Goal: Task Accomplishment & Management: Manage account settings

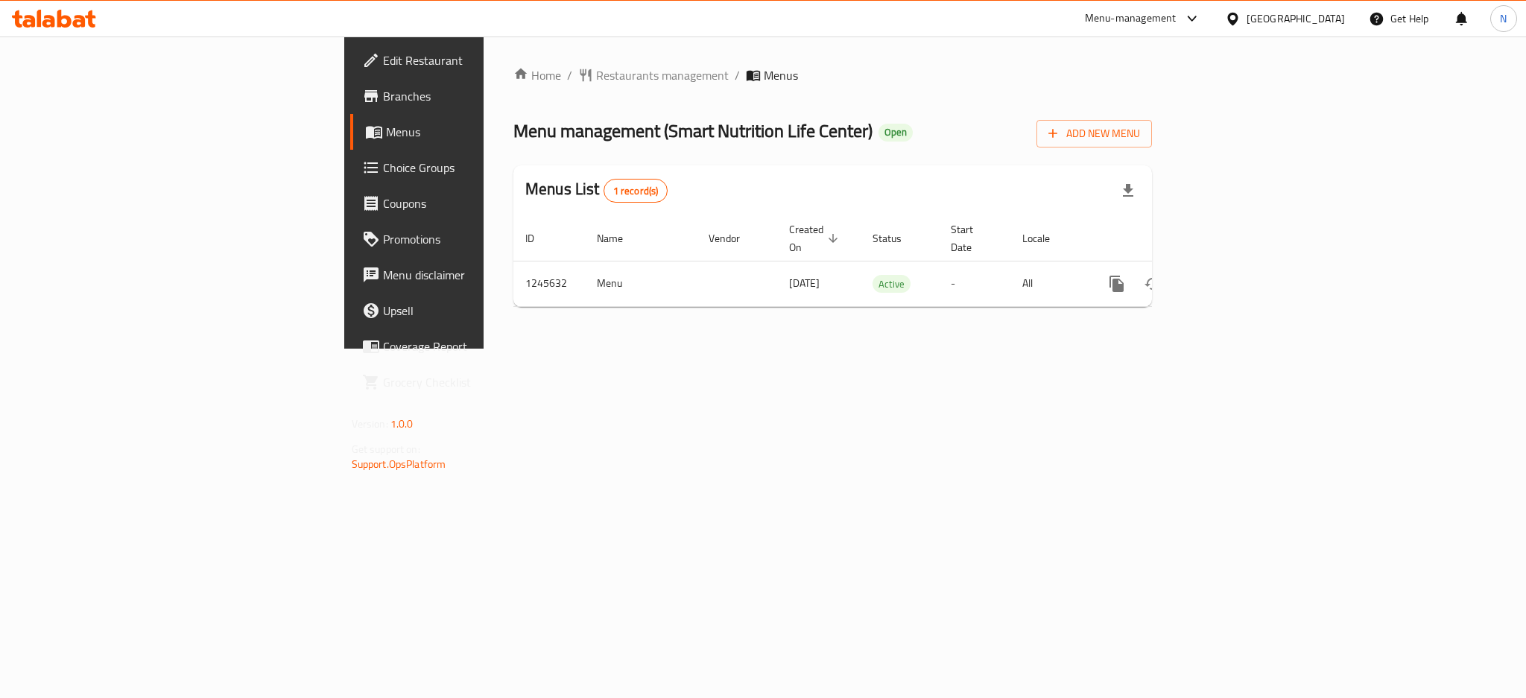
click at [1324, 19] on div "[GEOGRAPHIC_DATA]" at bounding box center [1296, 18] width 98 height 16
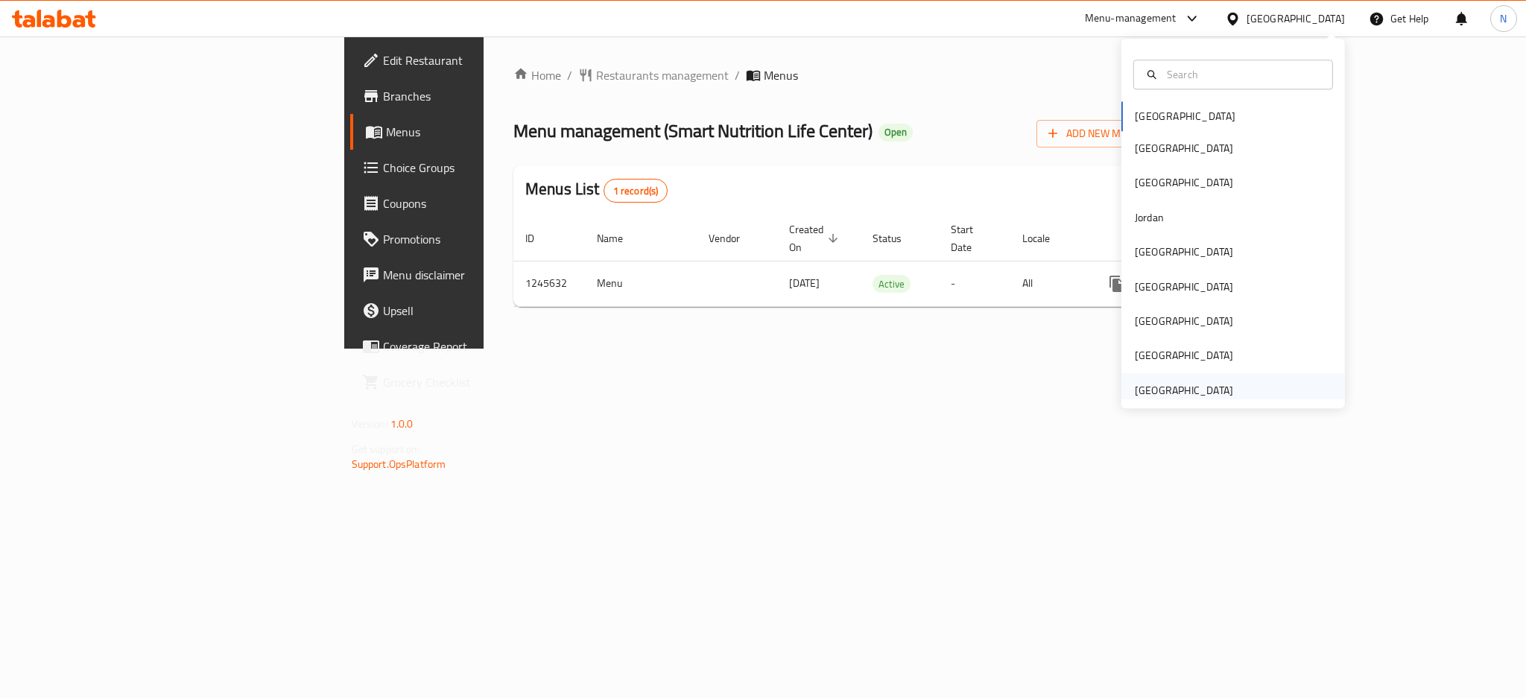
click at [1174, 386] on div "[GEOGRAPHIC_DATA]" at bounding box center [1184, 390] width 98 height 16
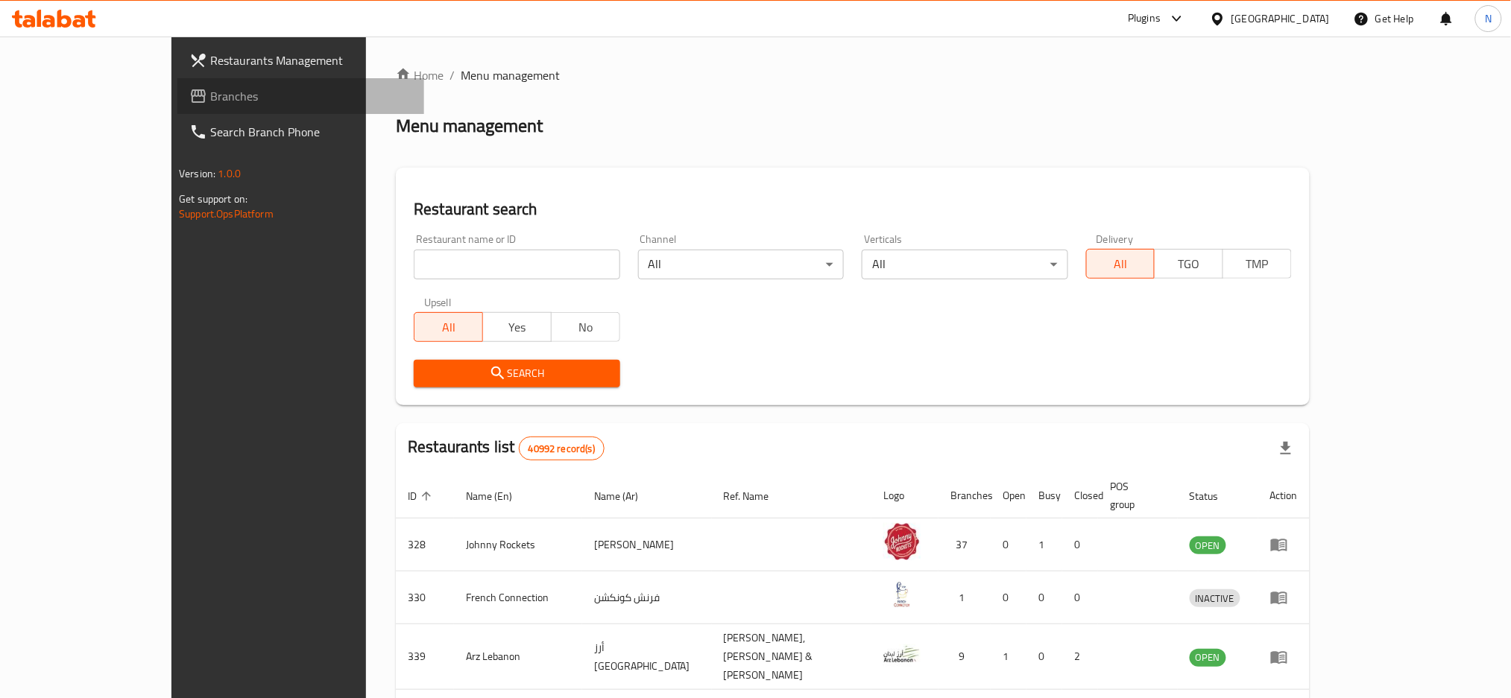
click at [210, 104] on span "Branches" at bounding box center [311, 96] width 202 height 18
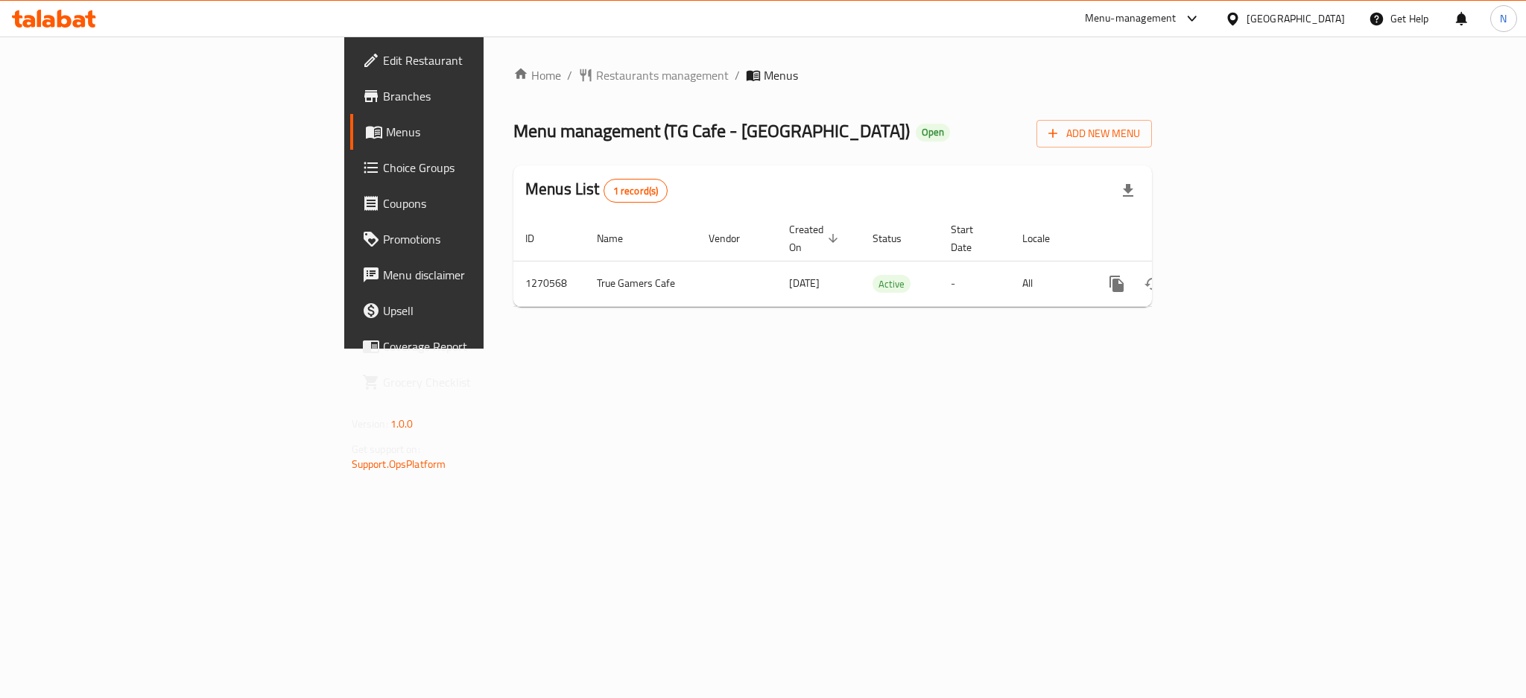
click at [1277, 24] on div "[GEOGRAPHIC_DATA]" at bounding box center [1296, 18] width 98 height 16
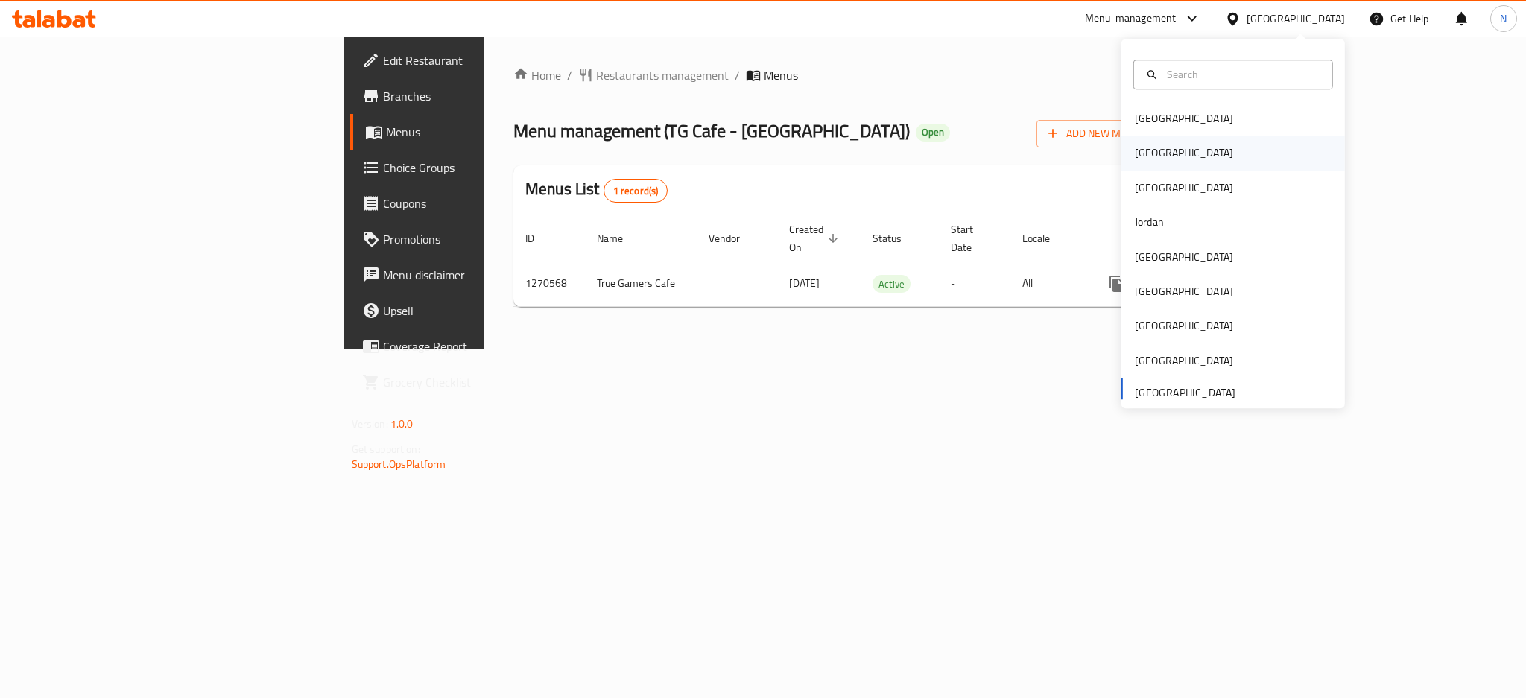
click at [1155, 152] on div "[GEOGRAPHIC_DATA]" at bounding box center [1184, 153] width 122 height 34
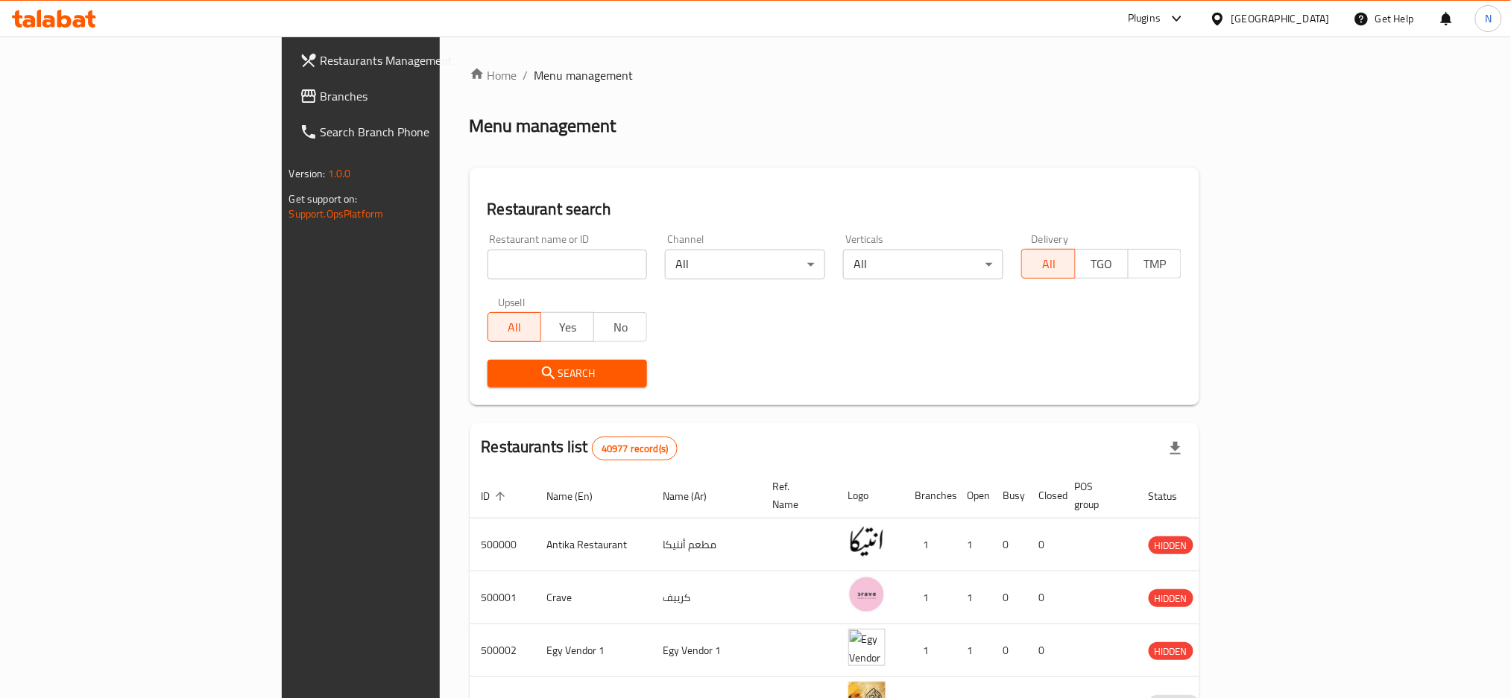
click at [320, 99] on span "Branches" at bounding box center [421, 96] width 202 height 18
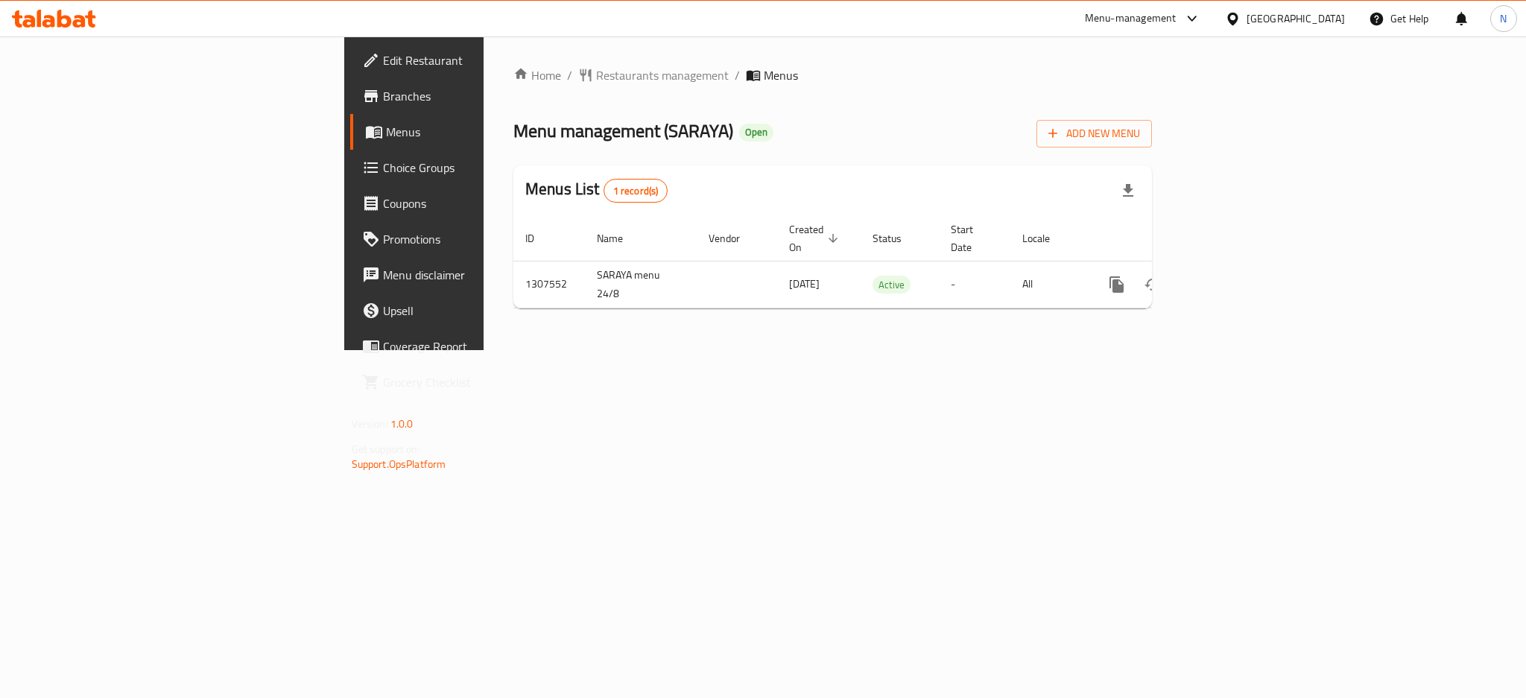
click at [1324, 25] on div "[GEOGRAPHIC_DATA]" at bounding box center [1296, 18] width 98 height 16
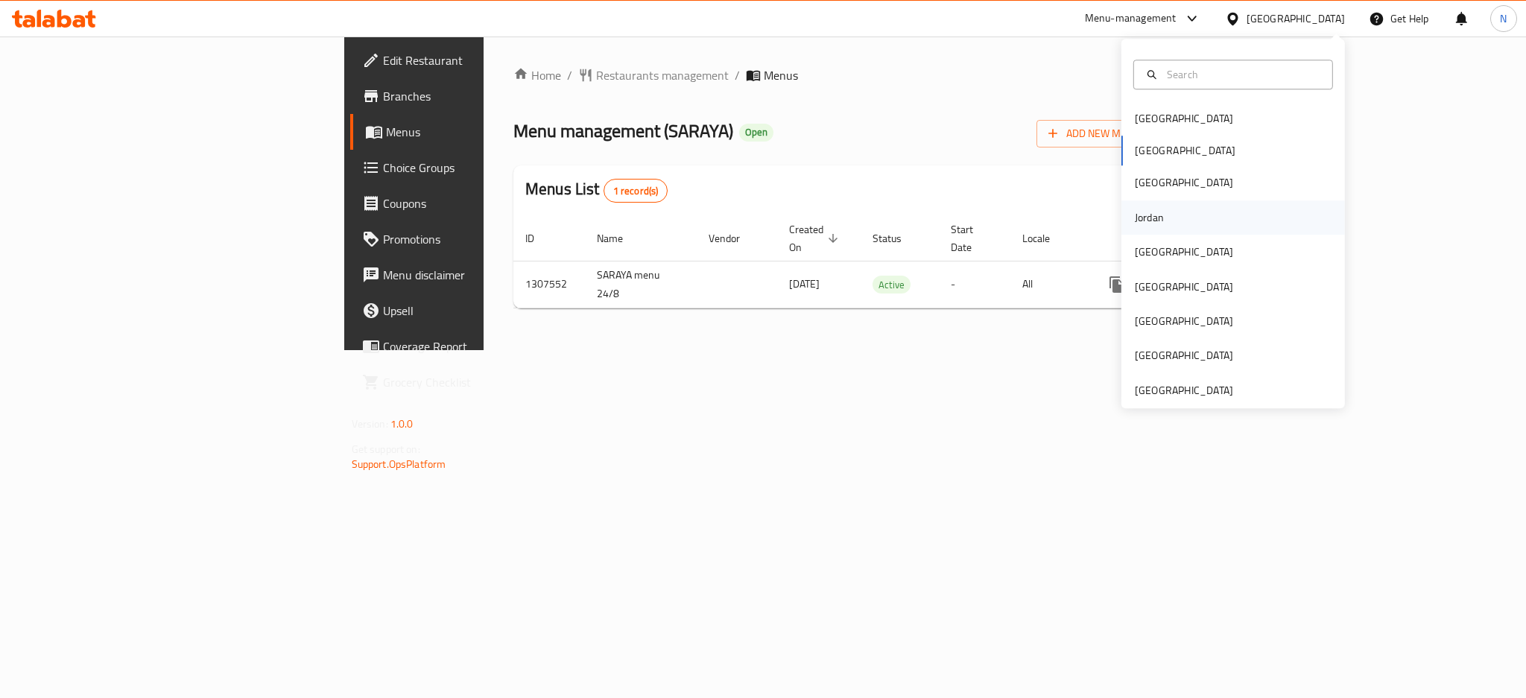
click at [1149, 225] on div "Jordan" at bounding box center [1149, 217] width 53 height 34
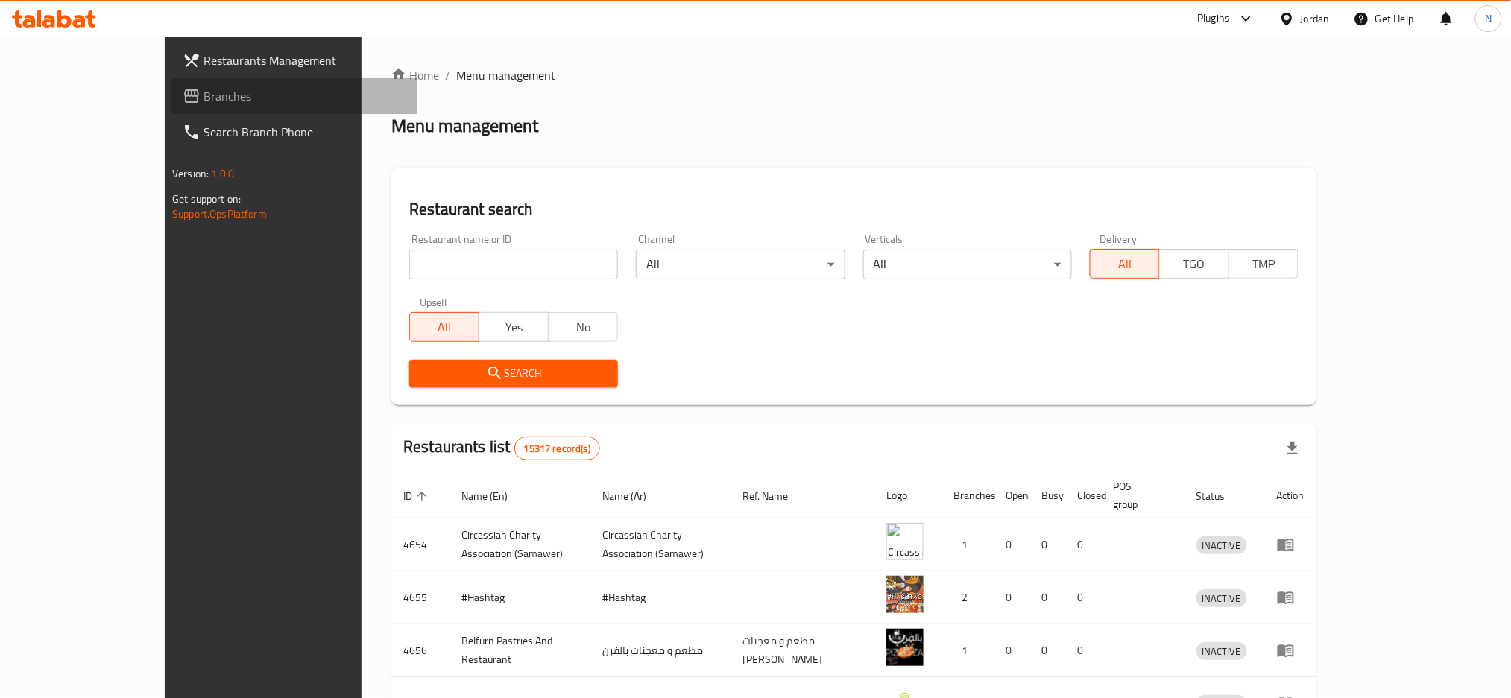
click at [203, 95] on span "Branches" at bounding box center [304, 96] width 202 height 18
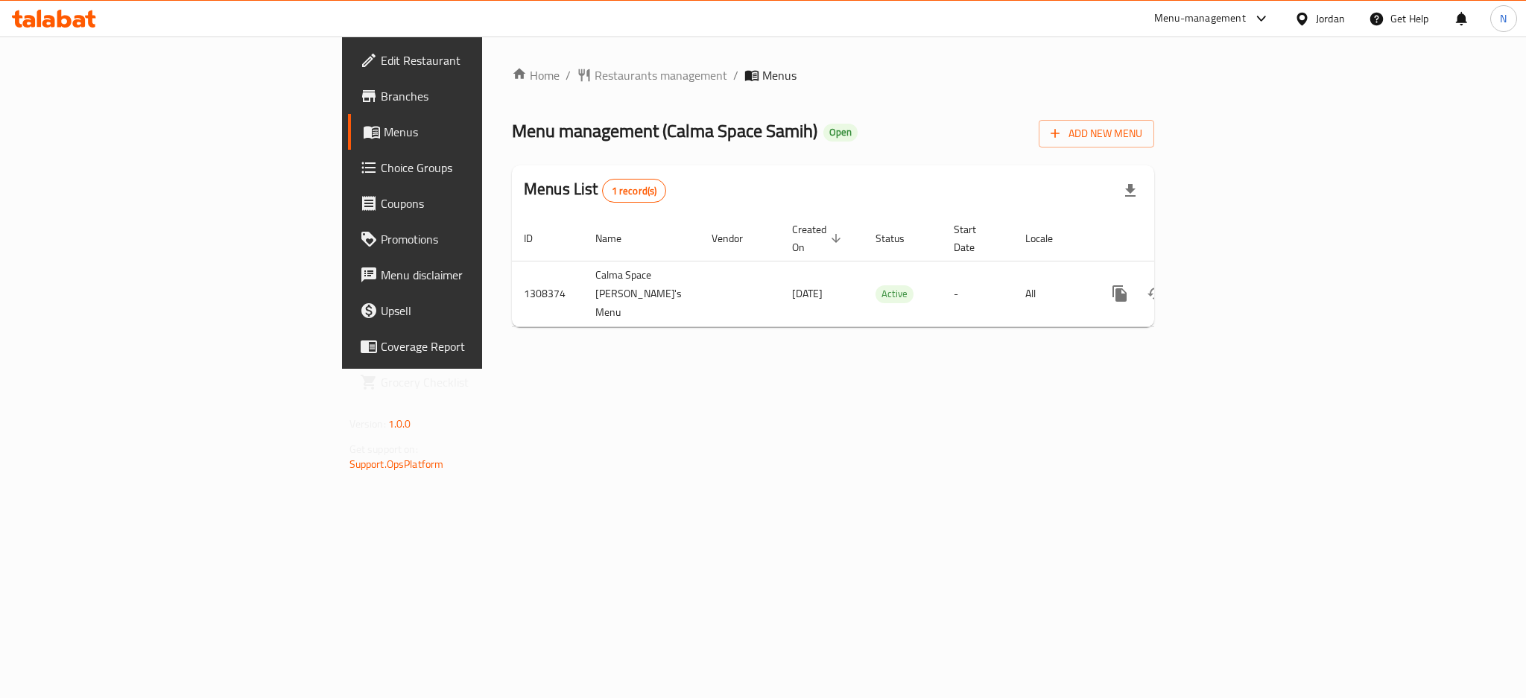
click at [1318, 25] on div "Jordan" at bounding box center [1330, 18] width 29 height 16
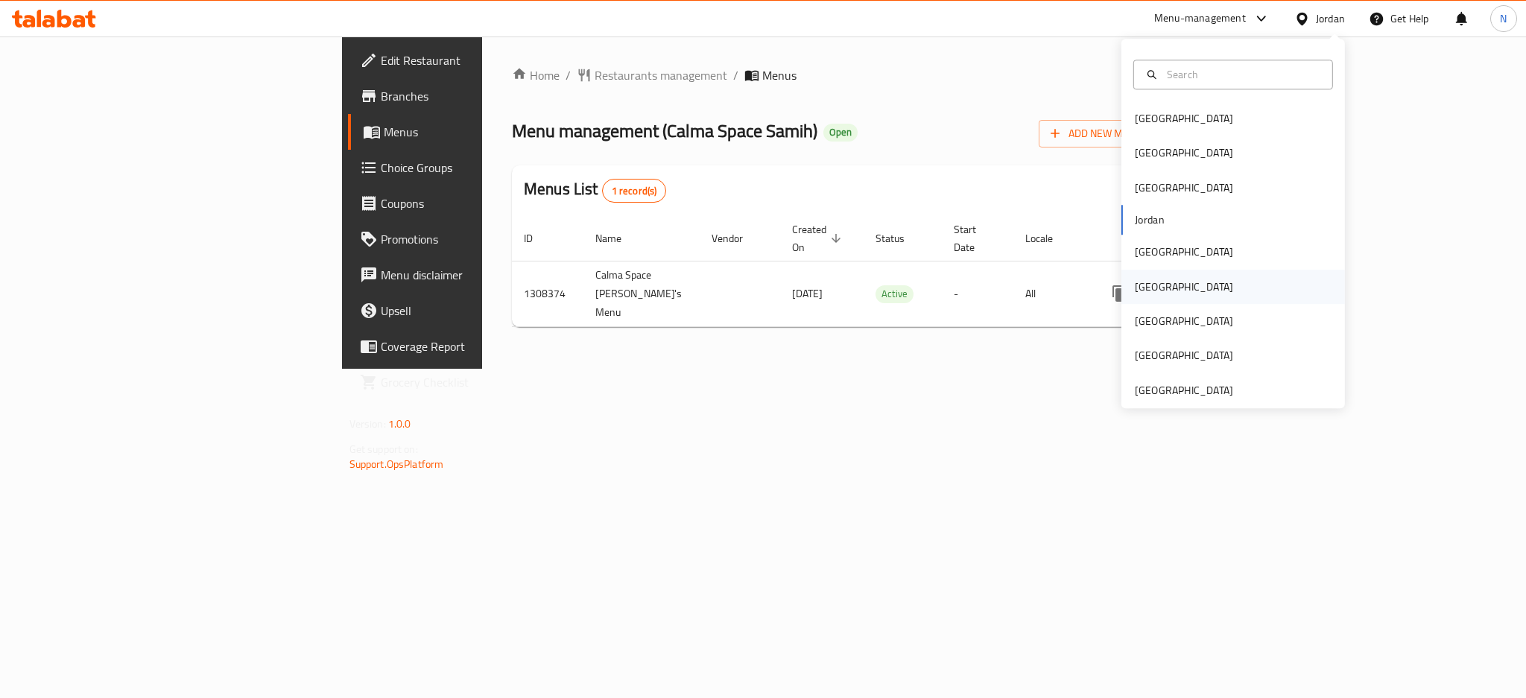
click at [1148, 285] on div "[GEOGRAPHIC_DATA]" at bounding box center [1184, 287] width 122 height 34
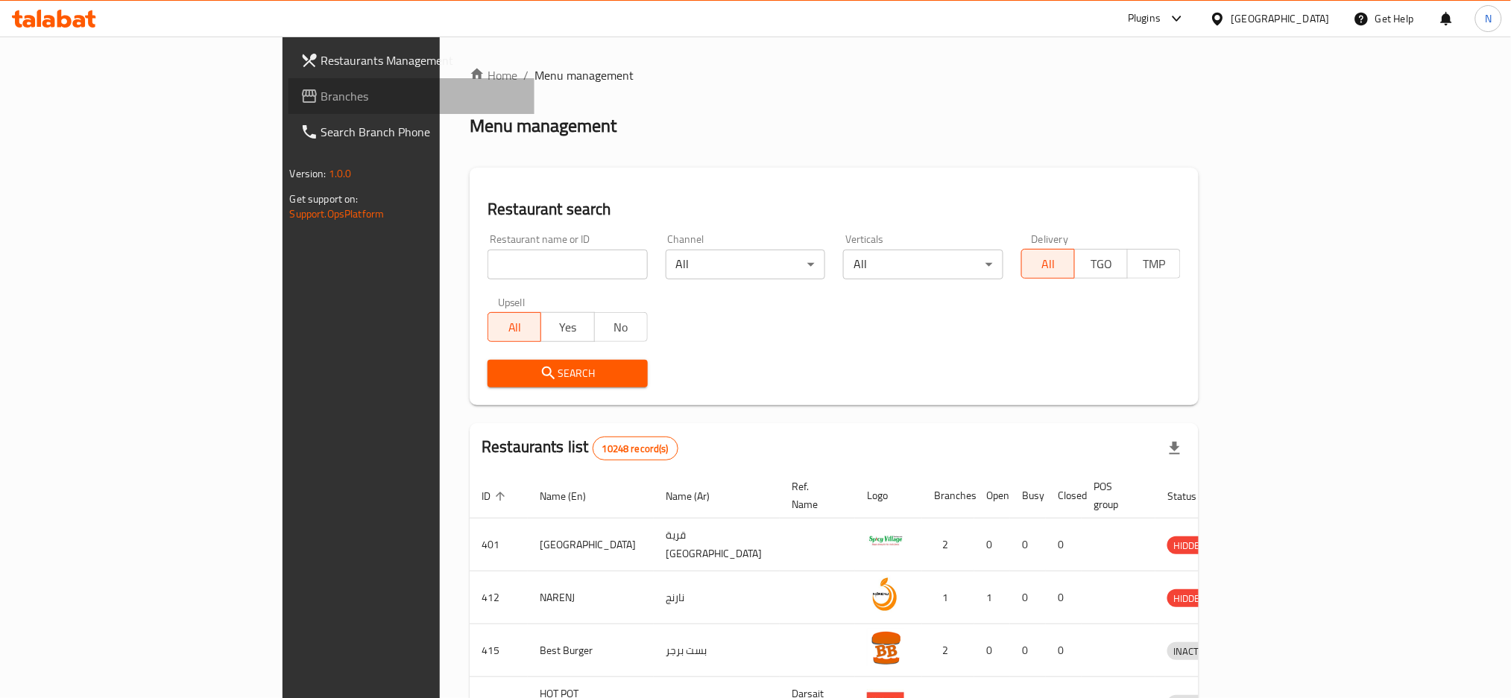
click at [321, 96] on span "Branches" at bounding box center [422, 96] width 202 height 18
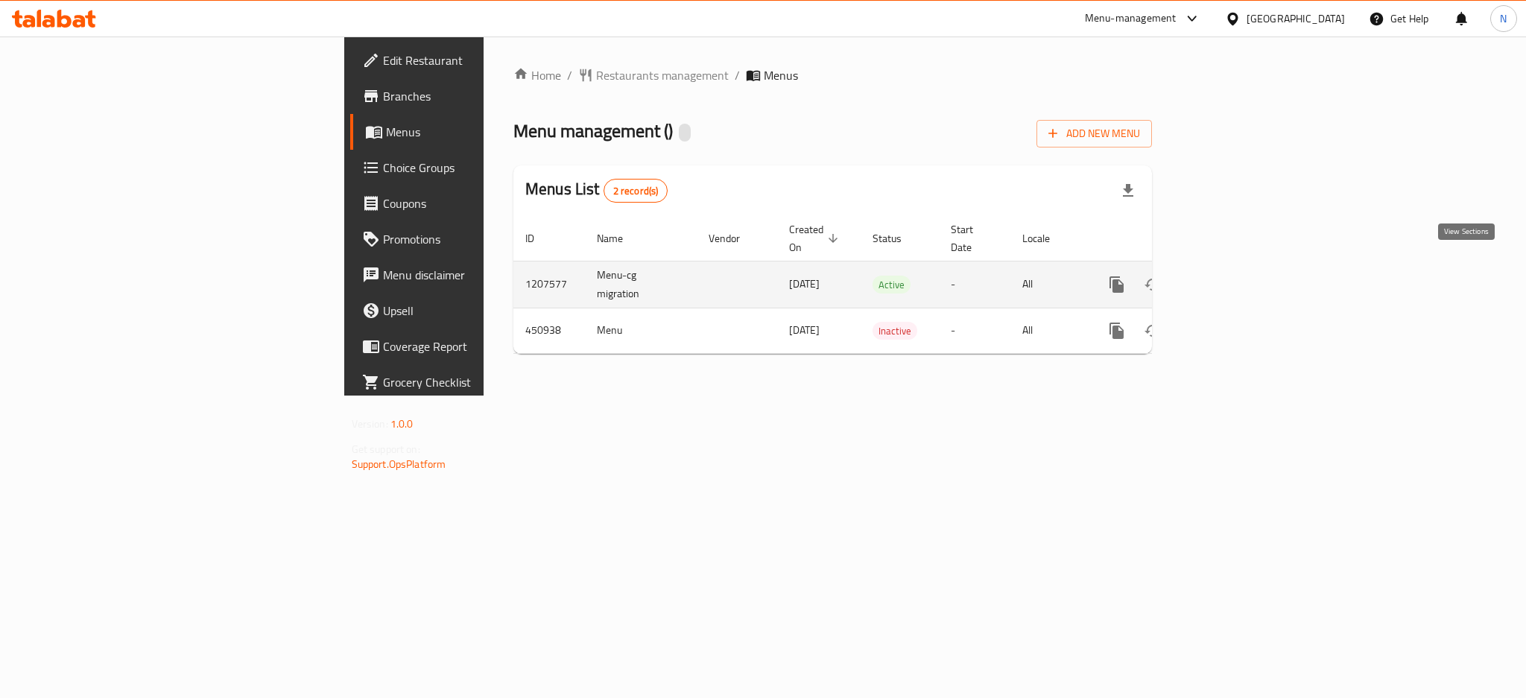
click at [1234, 276] on icon "enhanced table" at bounding box center [1225, 285] width 18 height 18
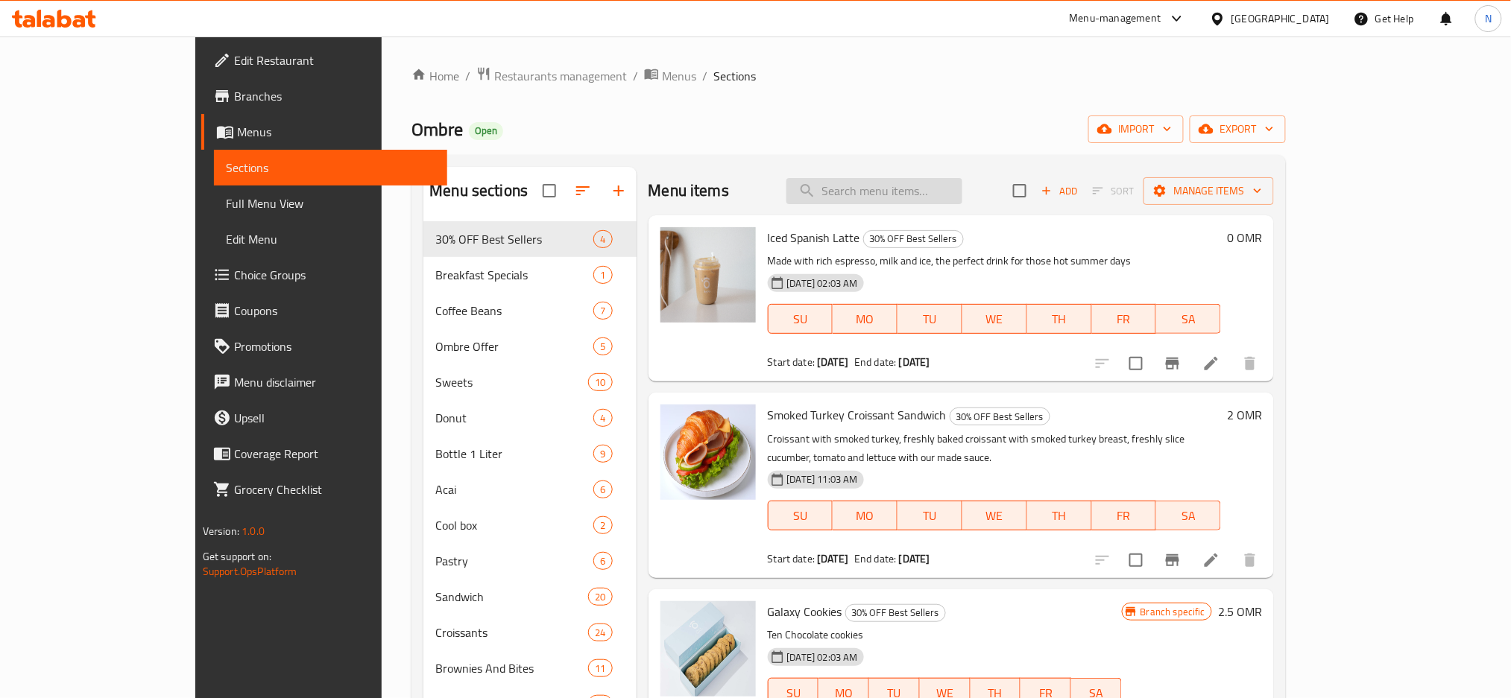
click at [935, 200] on input "search" at bounding box center [874, 191] width 176 height 26
paste input "Bacon Sandwich with Brown Bread"
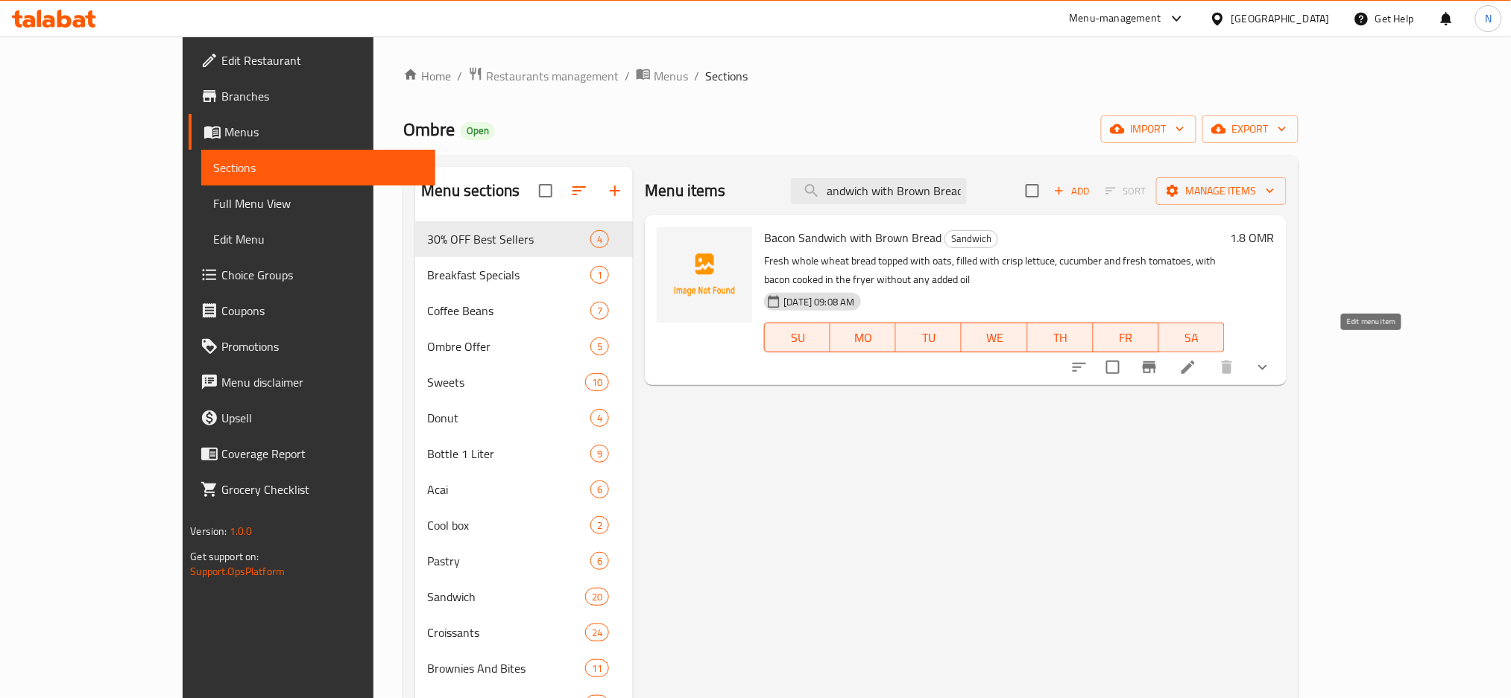
type input "Bacon Sandwich with Brown Bread"
click at [1197, 359] on icon at bounding box center [1188, 368] width 18 height 18
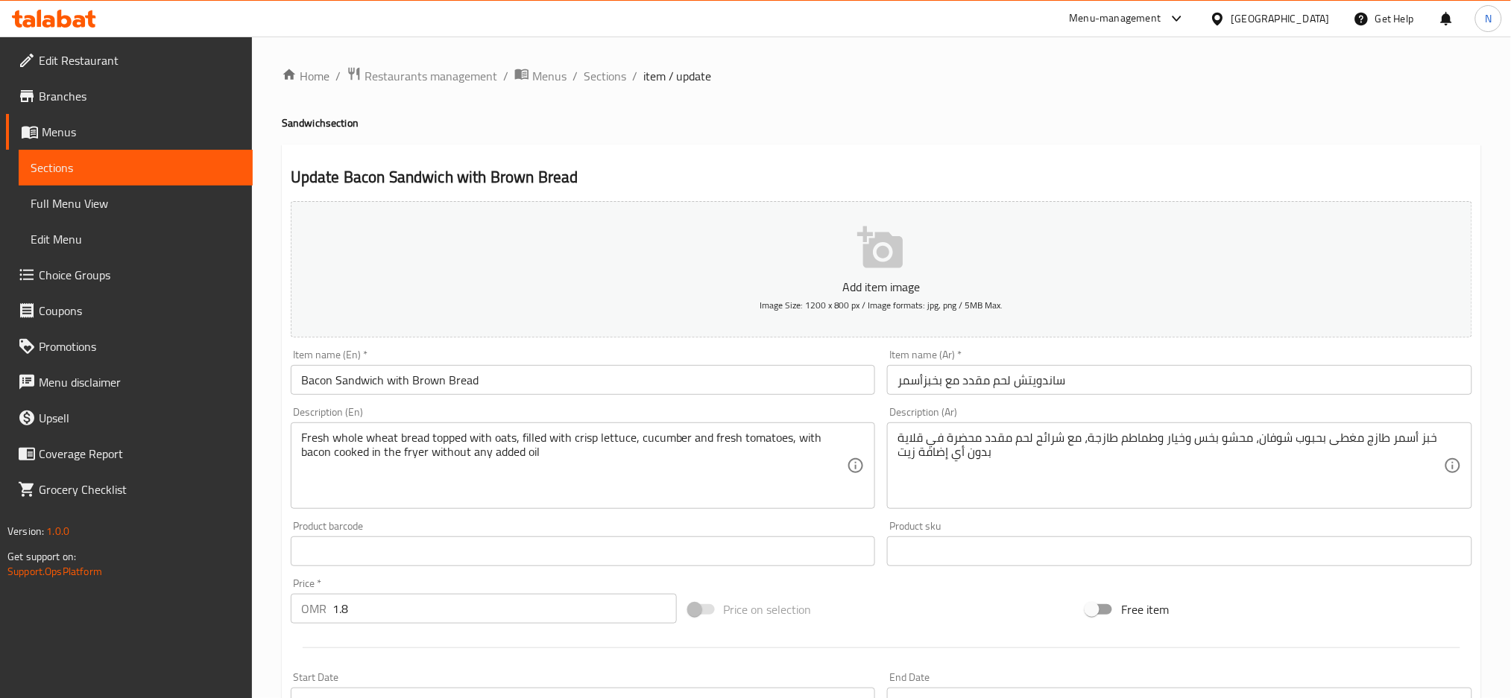
click at [1307, 21] on div "Oman" at bounding box center [1280, 18] width 98 height 16
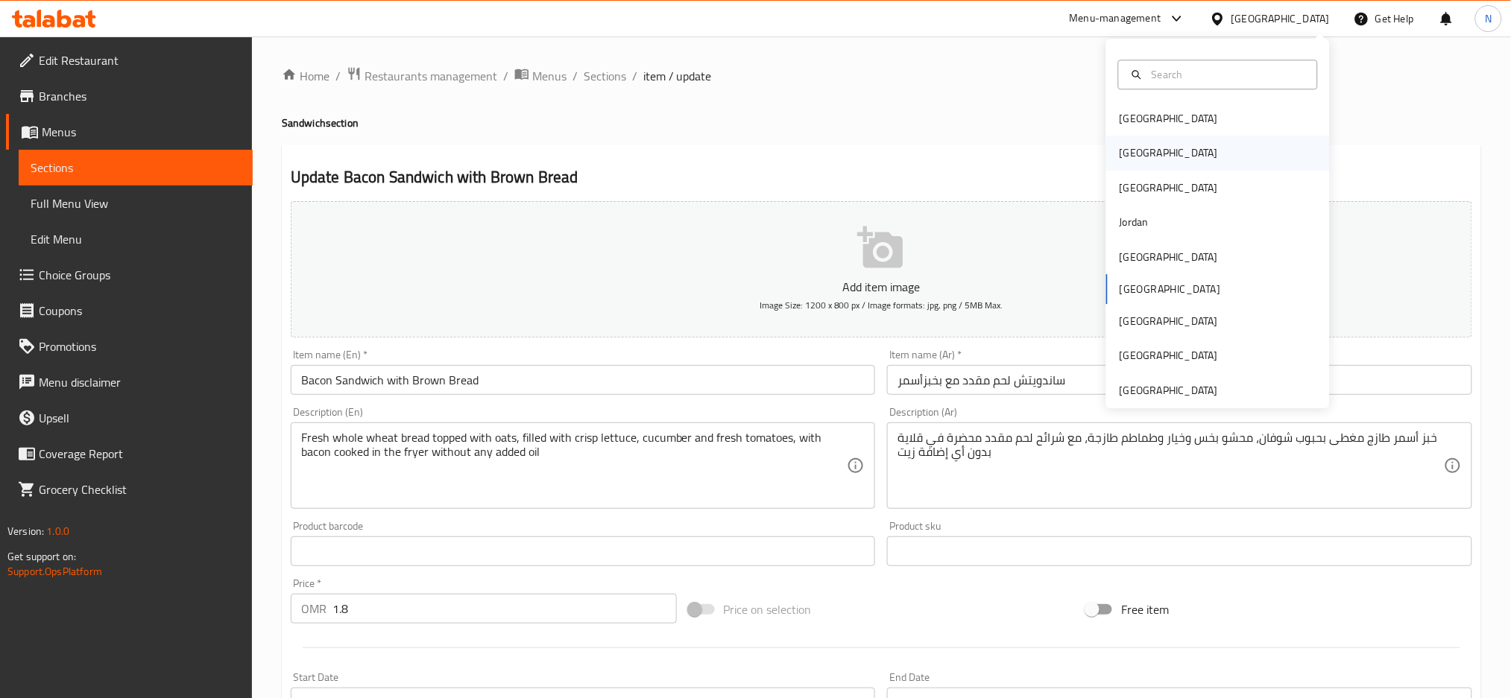
click at [1134, 153] on div "[GEOGRAPHIC_DATA]" at bounding box center [1169, 153] width 122 height 34
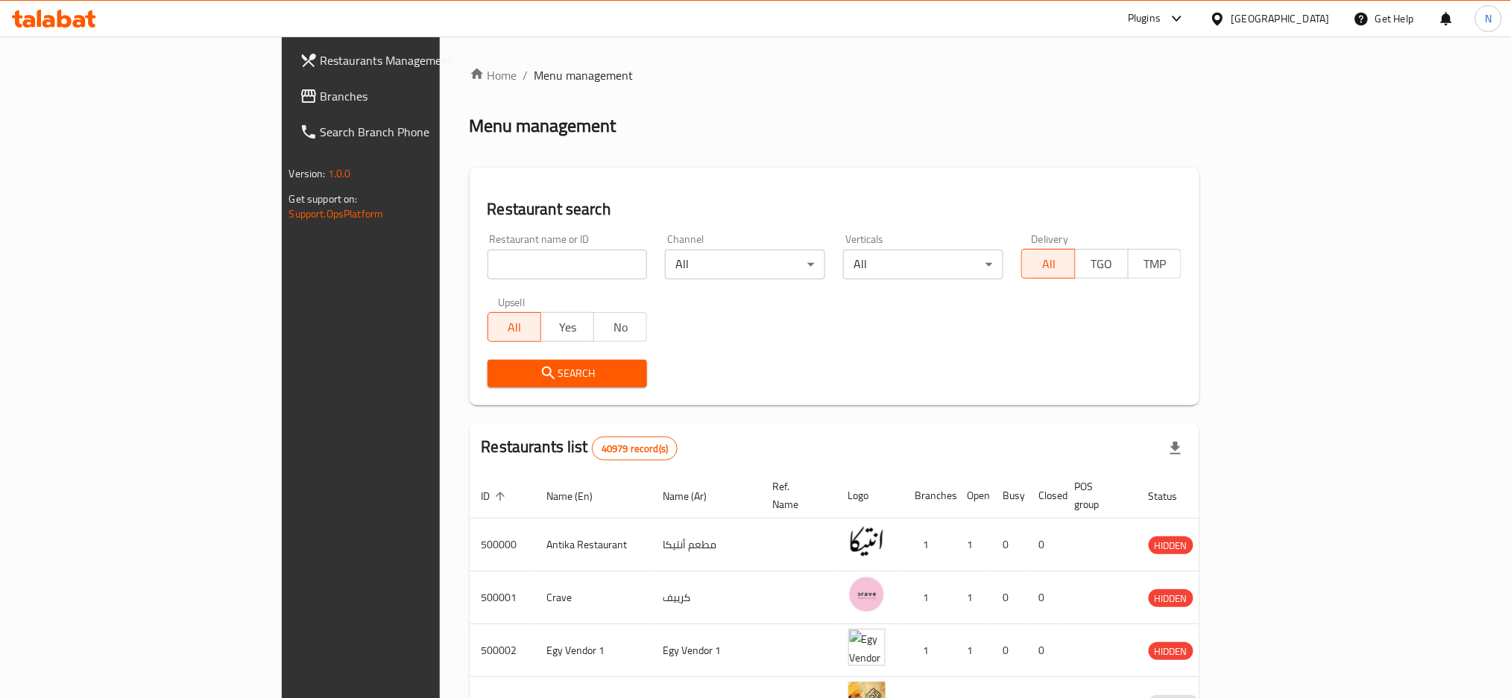
click at [320, 99] on span "Branches" at bounding box center [421, 96] width 202 height 18
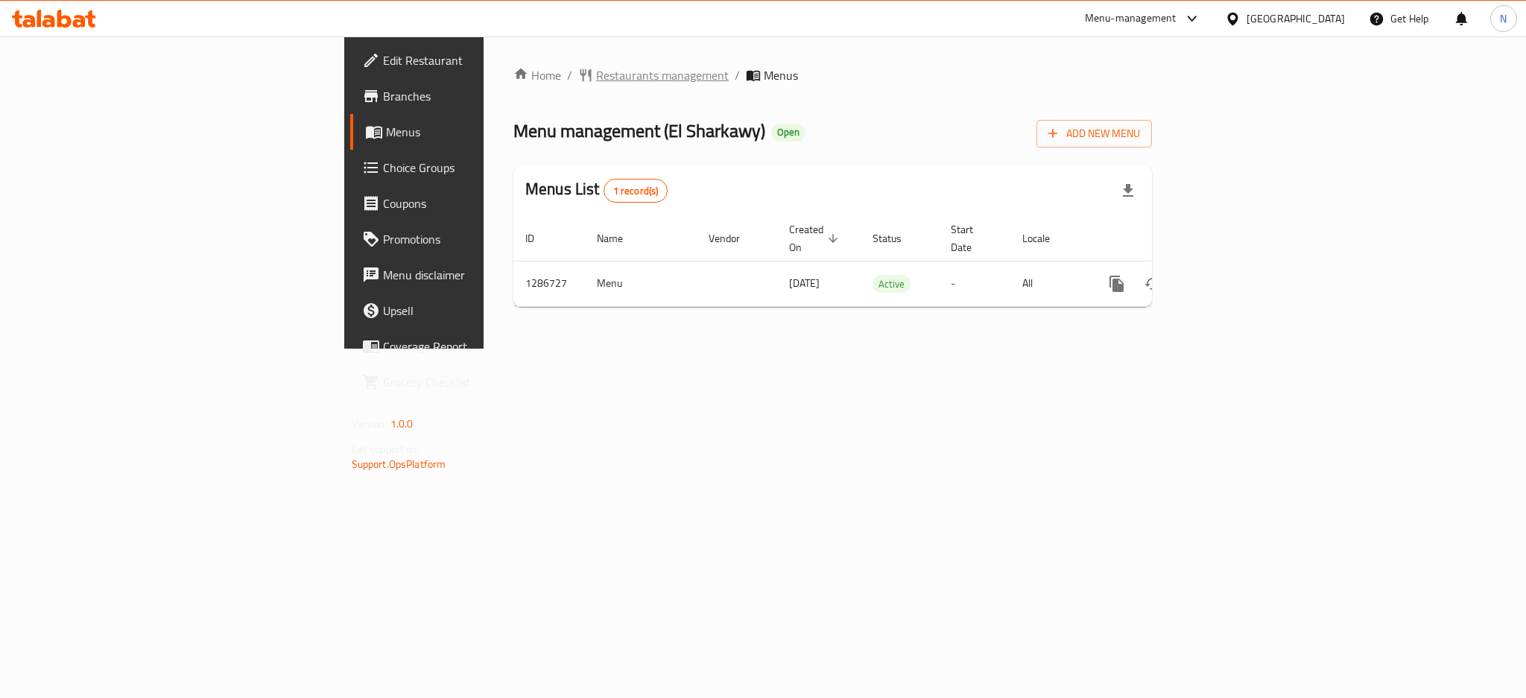
click at [596, 69] on span "Restaurants management" at bounding box center [662, 75] width 133 height 18
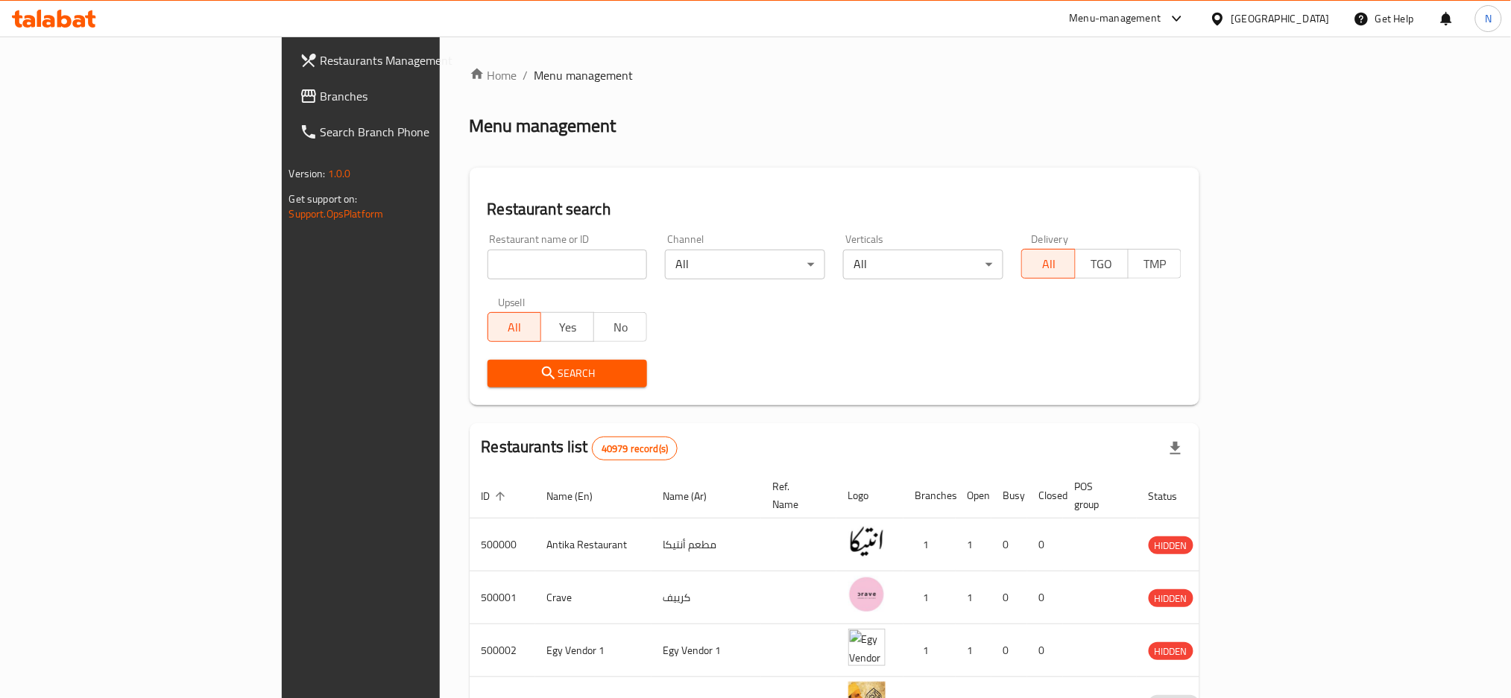
click at [320, 93] on span "Branches" at bounding box center [421, 96] width 202 height 18
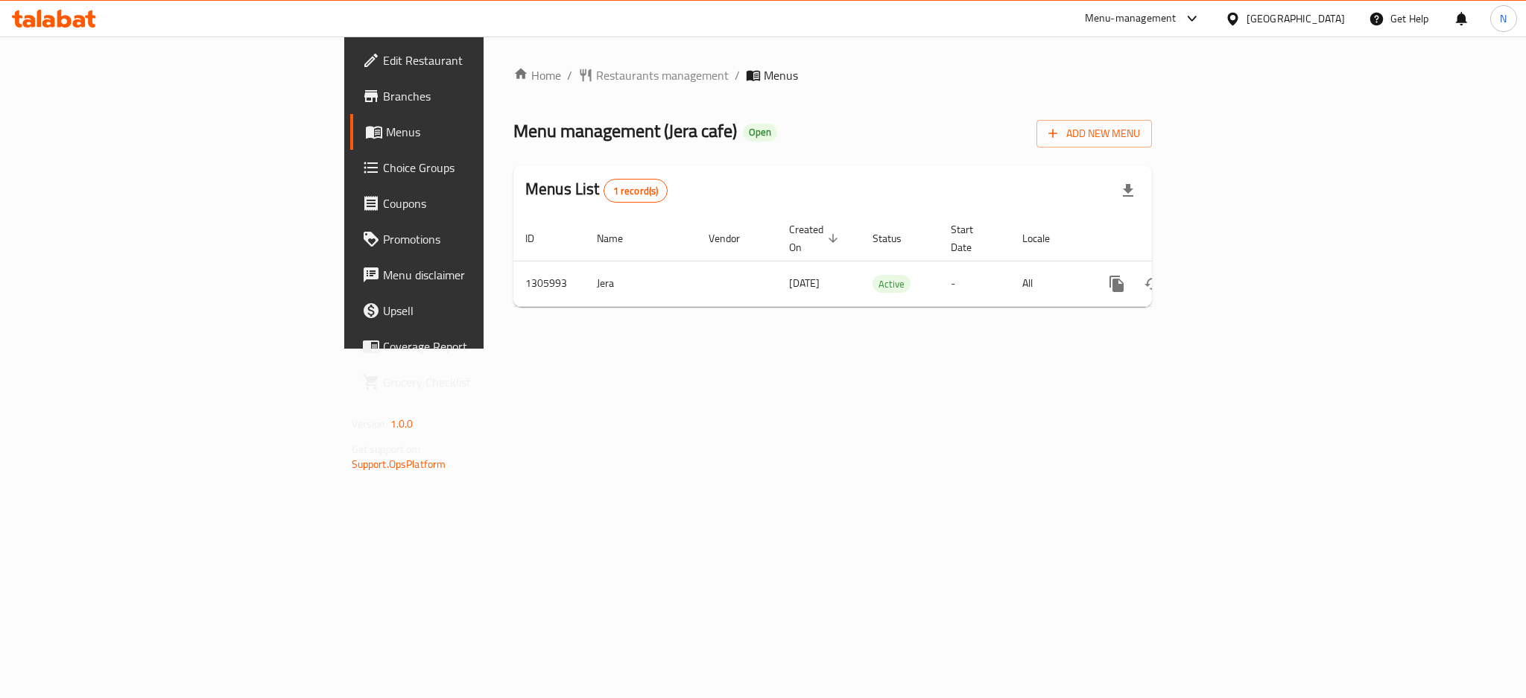
click at [1241, 17] on icon at bounding box center [1233, 19] width 16 height 16
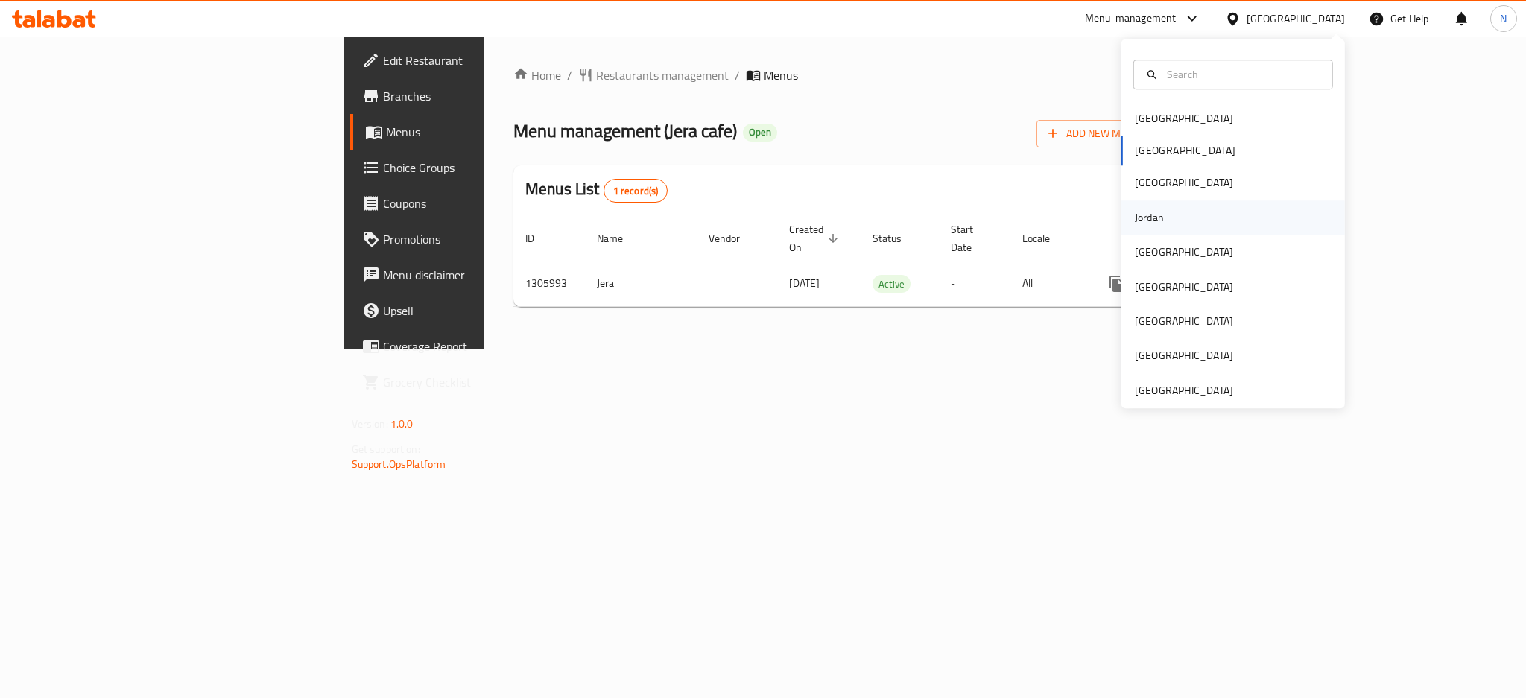
click at [1141, 214] on div "Jordan" at bounding box center [1149, 217] width 29 height 16
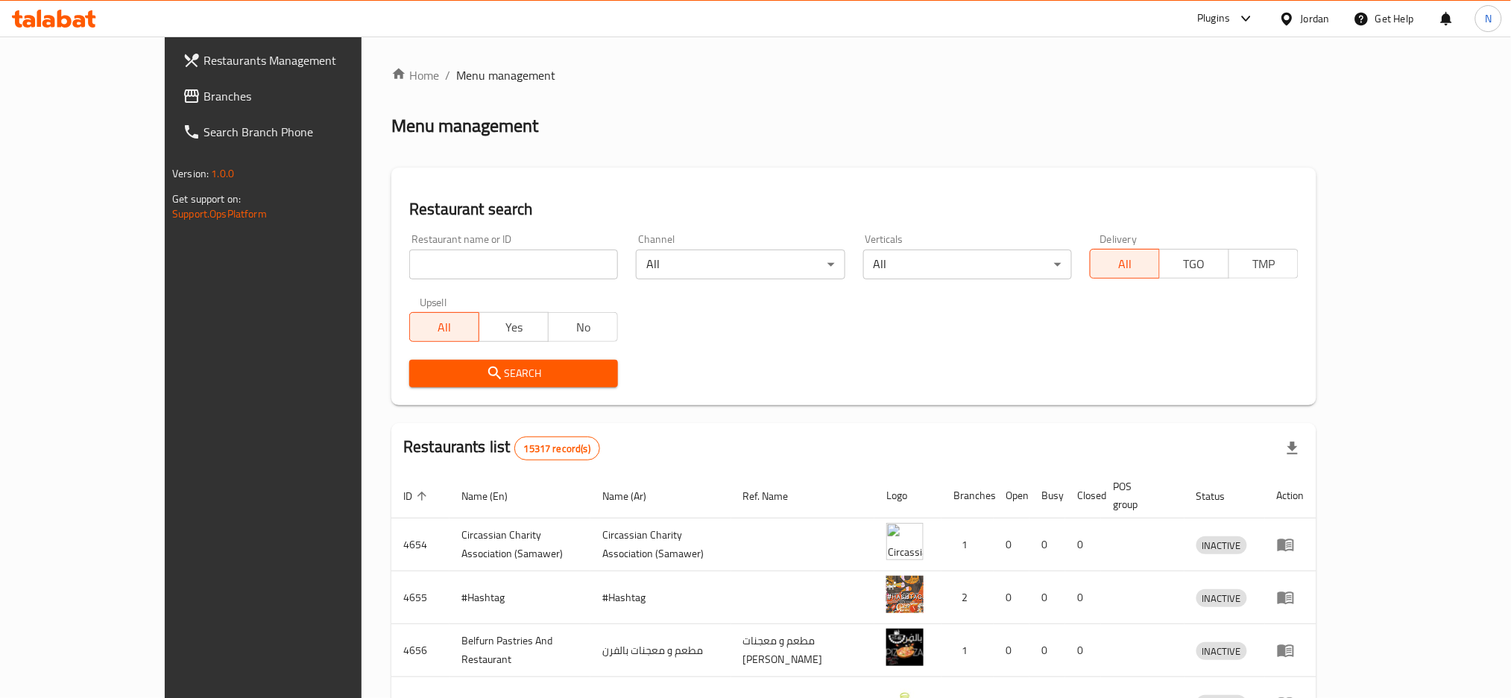
click at [203, 102] on span "Branches" at bounding box center [304, 96] width 202 height 18
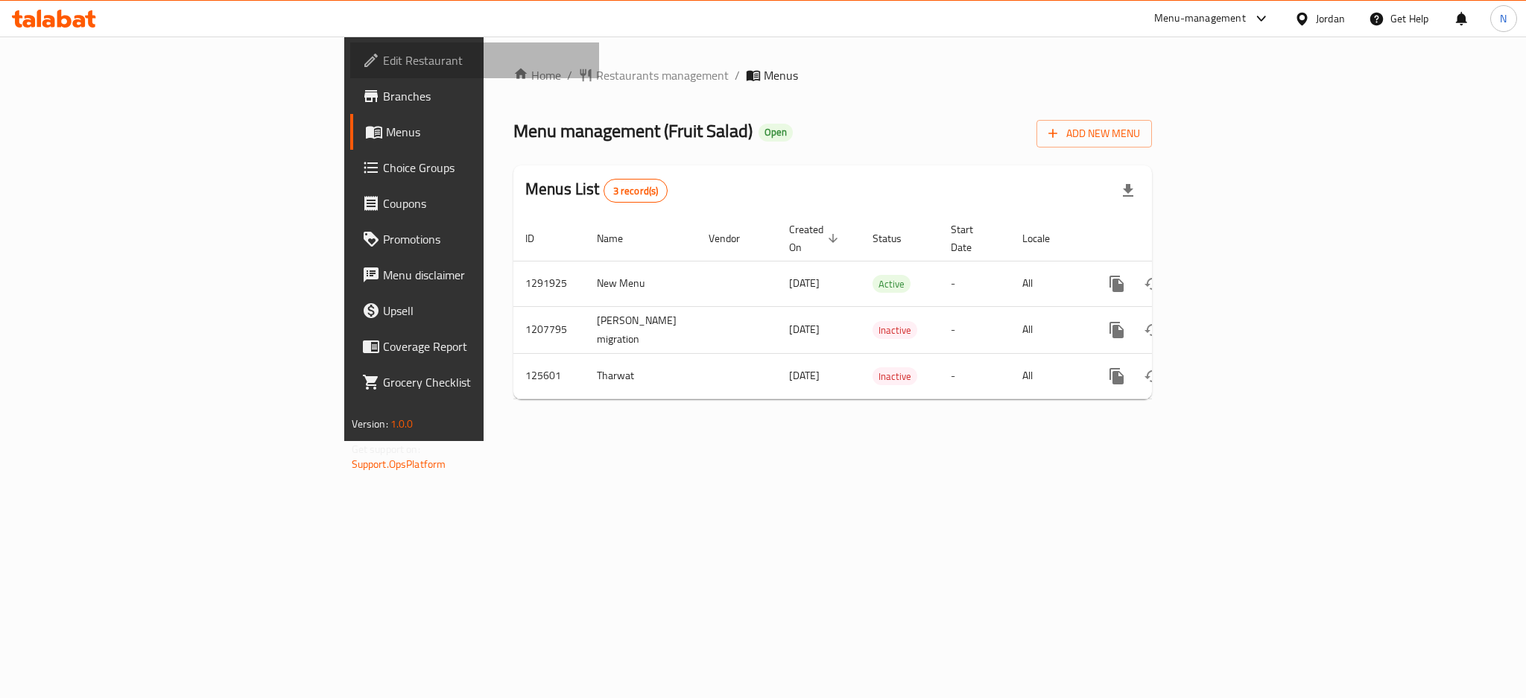
click at [383, 60] on span "Edit Restaurant" at bounding box center [485, 60] width 204 height 18
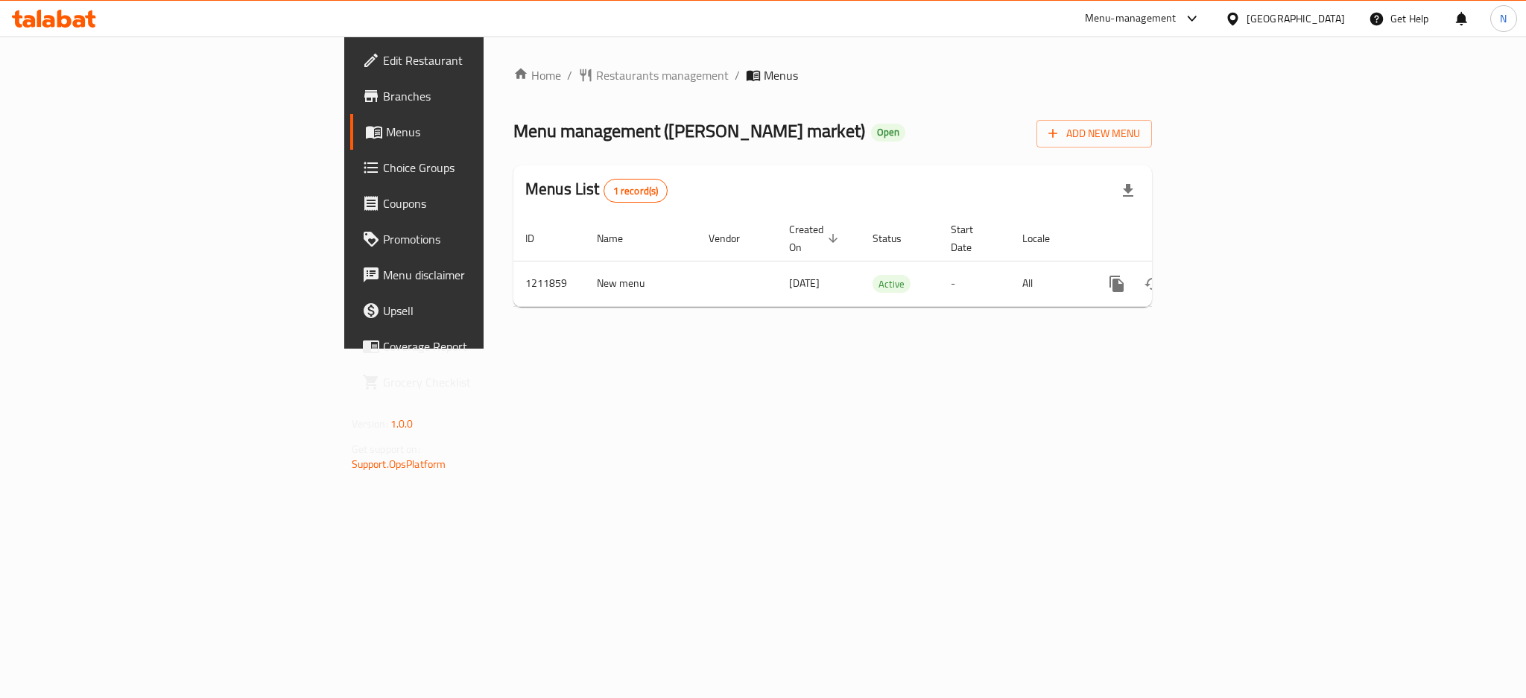
click at [383, 68] on span "Edit Restaurant" at bounding box center [485, 60] width 204 height 18
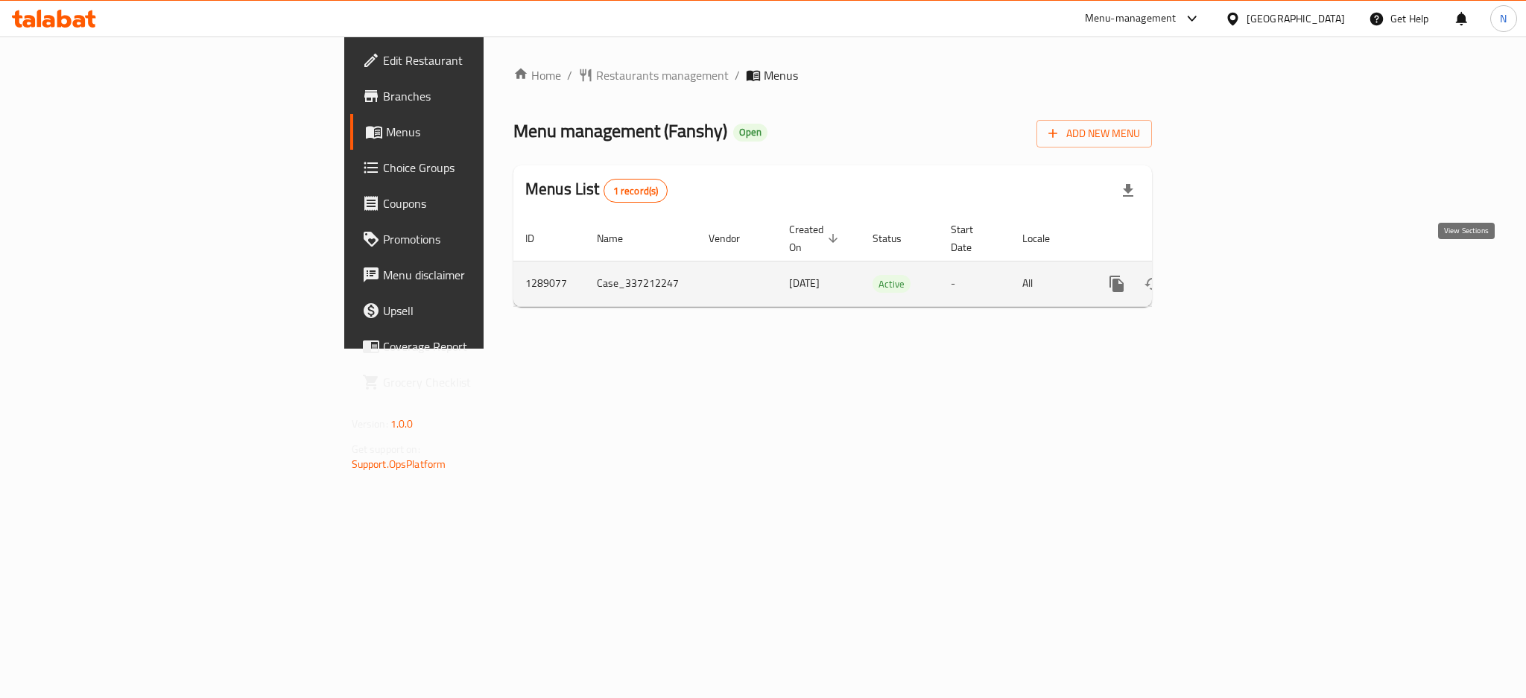
click at [1242, 266] on link "enhanced table" at bounding box center [1225, 284] width 36 height 36
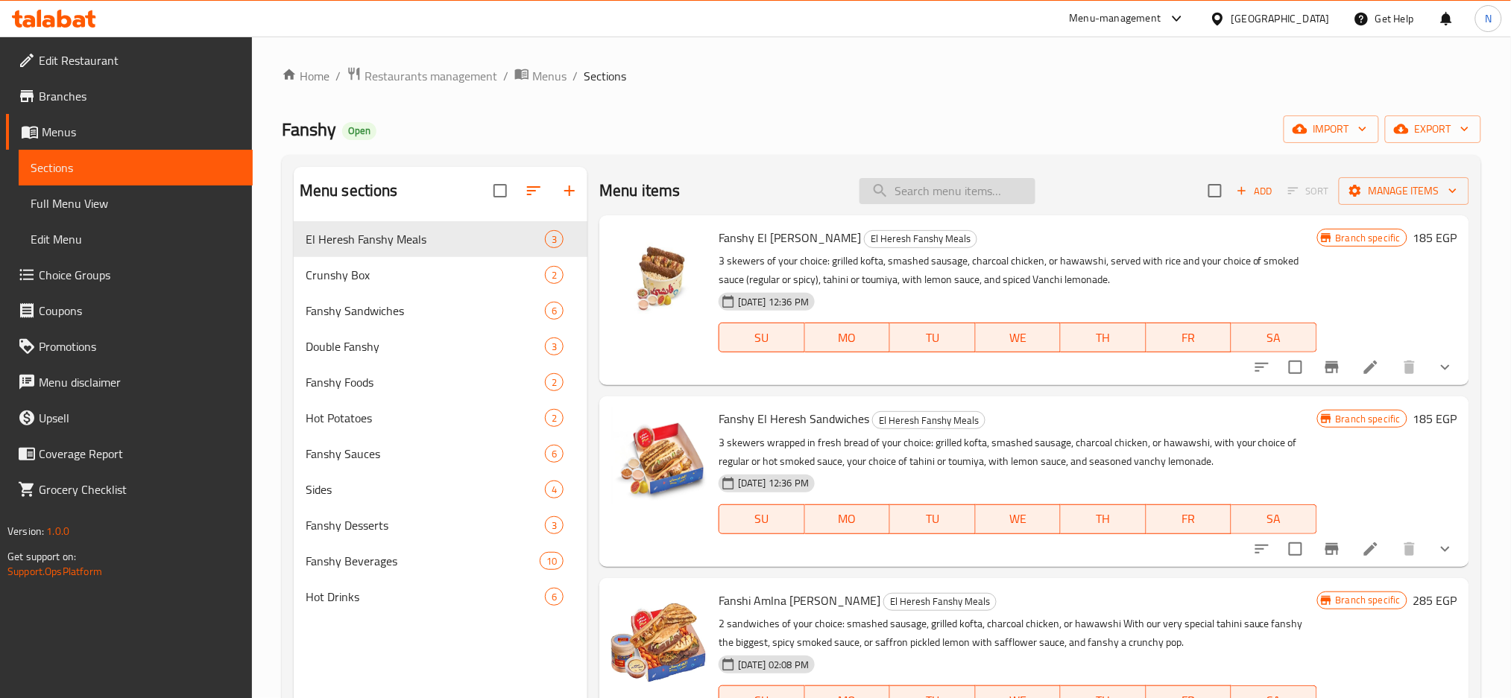
click at [939, 183] on input "search" at bounding box center [947, 191] width 176 height 26
paste input "Fanshy Crispy Pop"
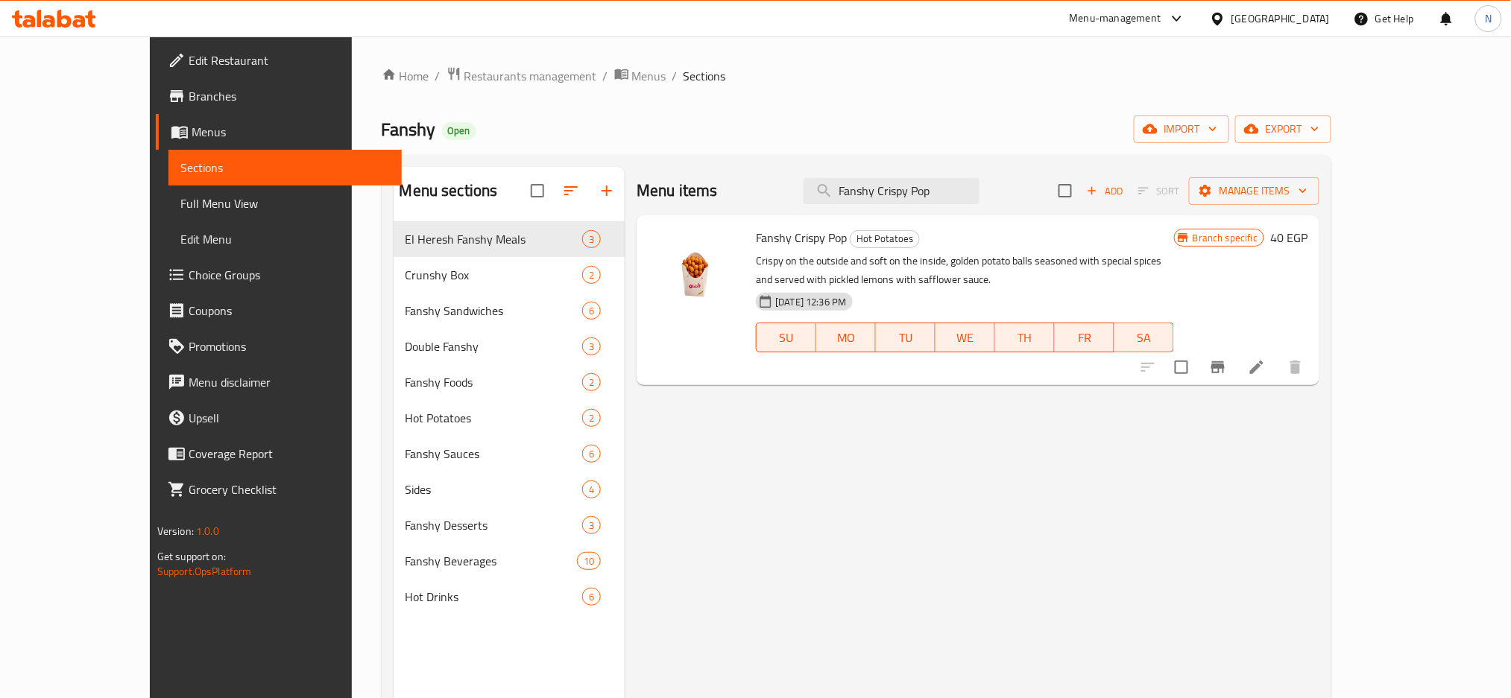
type input "Fanshy Crispy Pop"
click at [1277, 380] on li at bounding box center [1257, 367] width 42 height 27
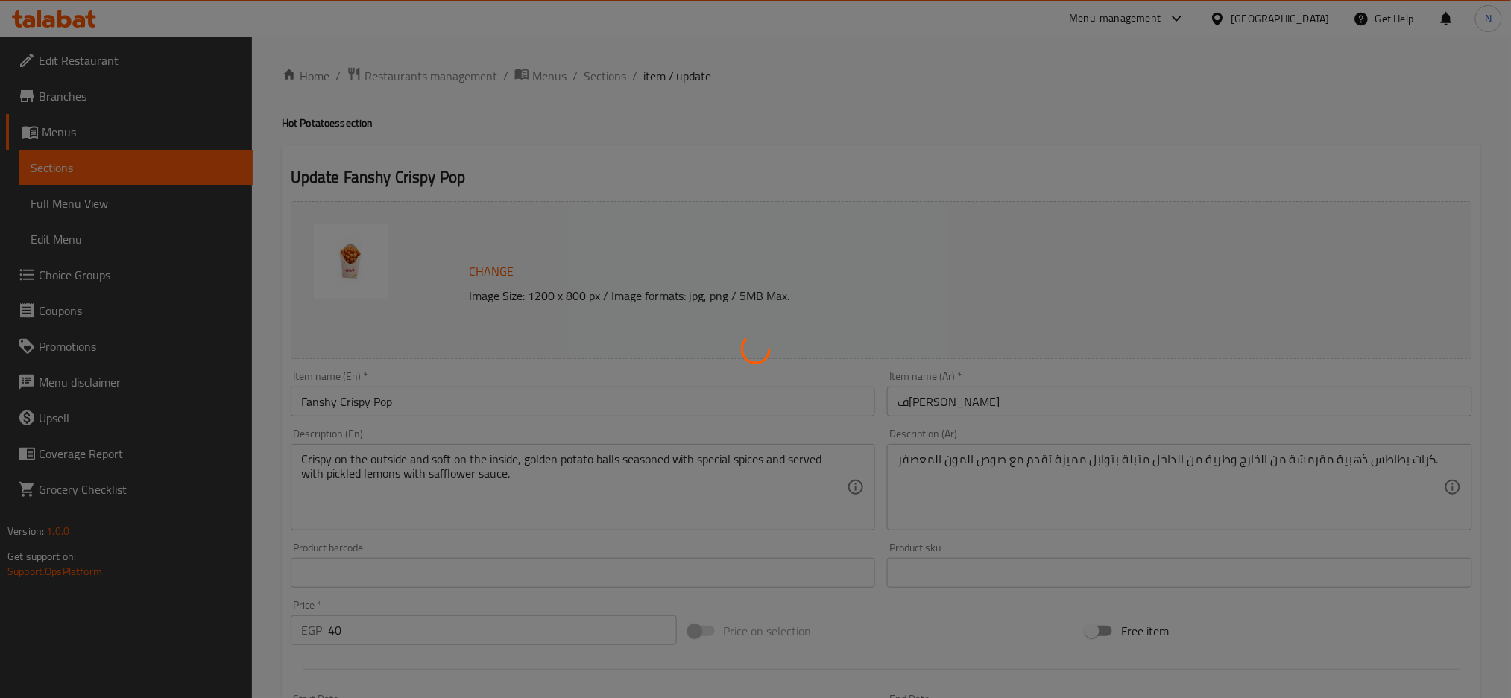
click at [761, 480] on div at bounding box center [755, 349] width 1511 height 698
type input "إختيارك الاول من الصوصات"
type input "1"
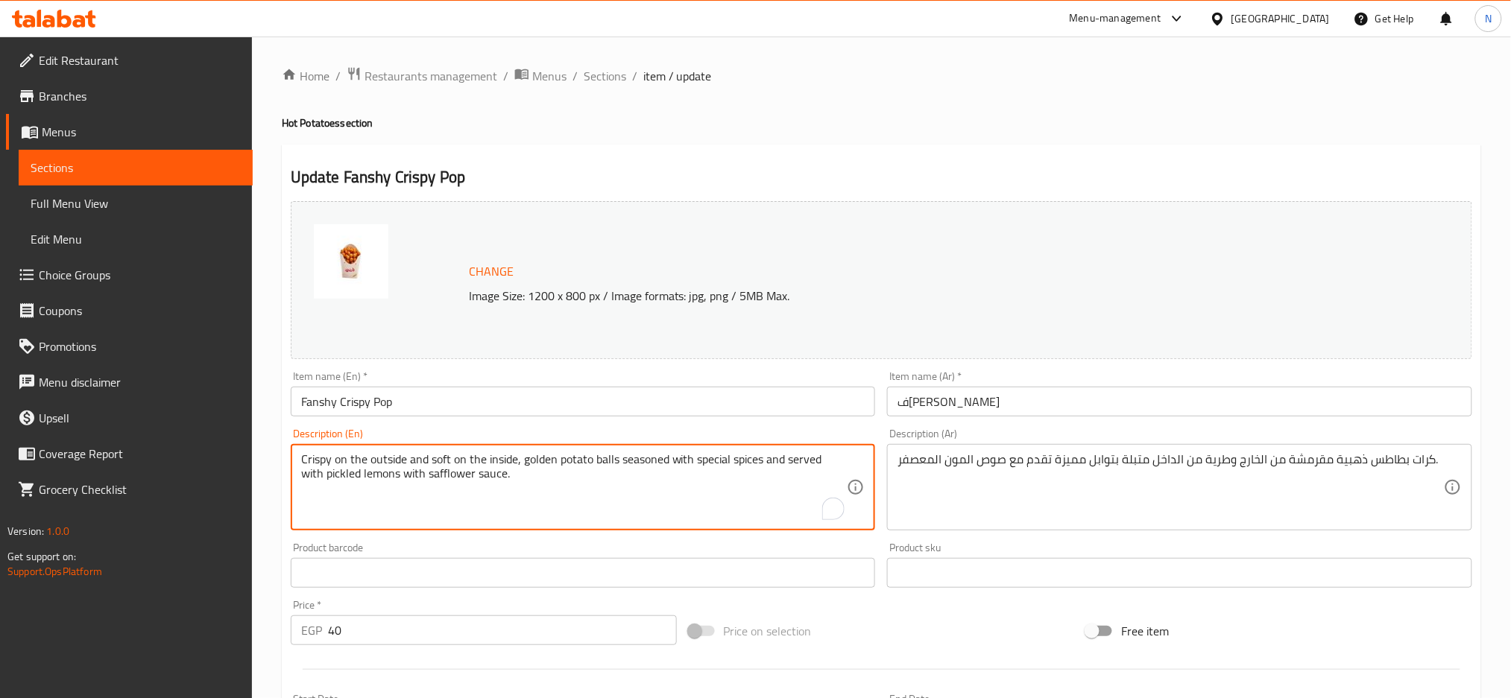
drag, startPoint x: 763, startPoint y: 460, endPoint x: 770, endPoint y: 492, distance: 32.7
click at [770, 492] on textarea "Crispy on the outside and soft on the inside, golden potato balls seasoned with…" at bounding box center [574, 487] width 546 height 71
type textarea "Crispy on the outside and soft on the inside, golden potato balls seasoned with…"
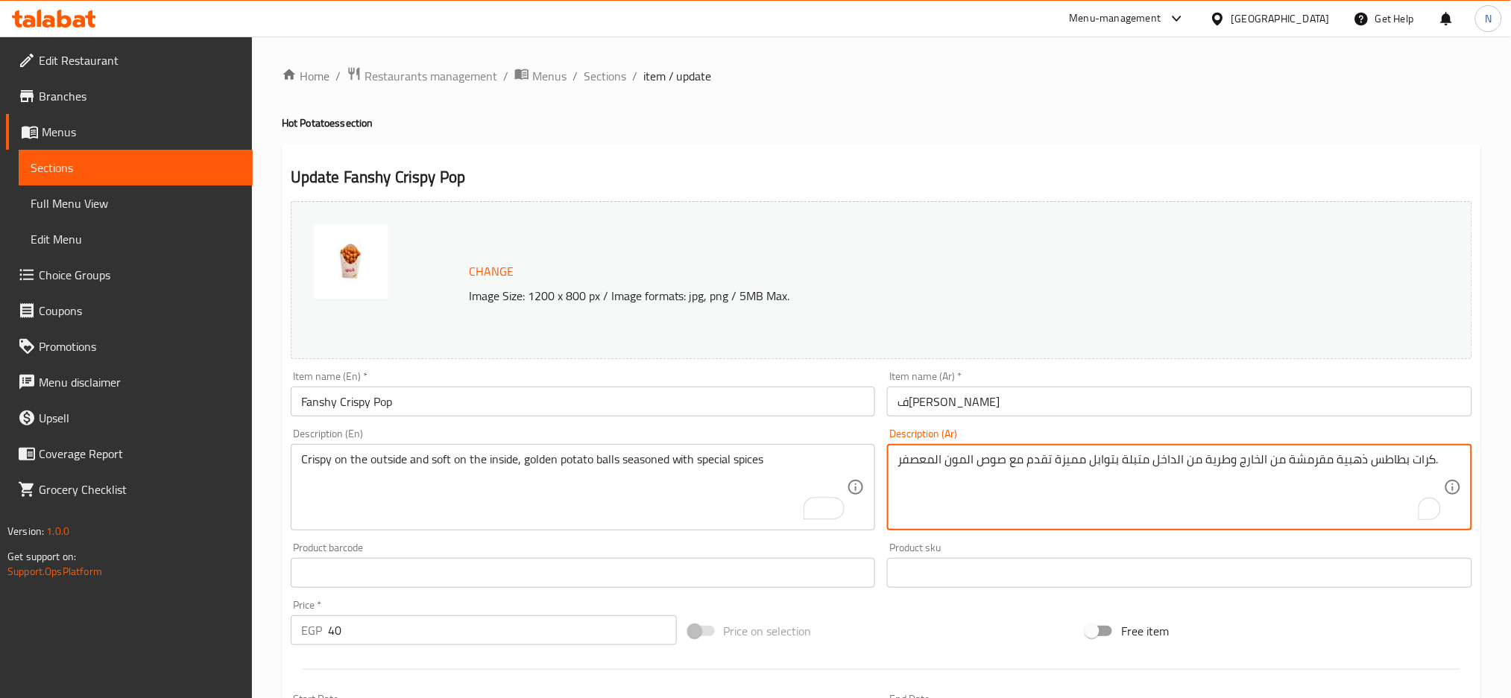
drag, startPoint x: 981, startPoint y: 462, endPoint x: 873, endPoint y: 463, distance: 108.1
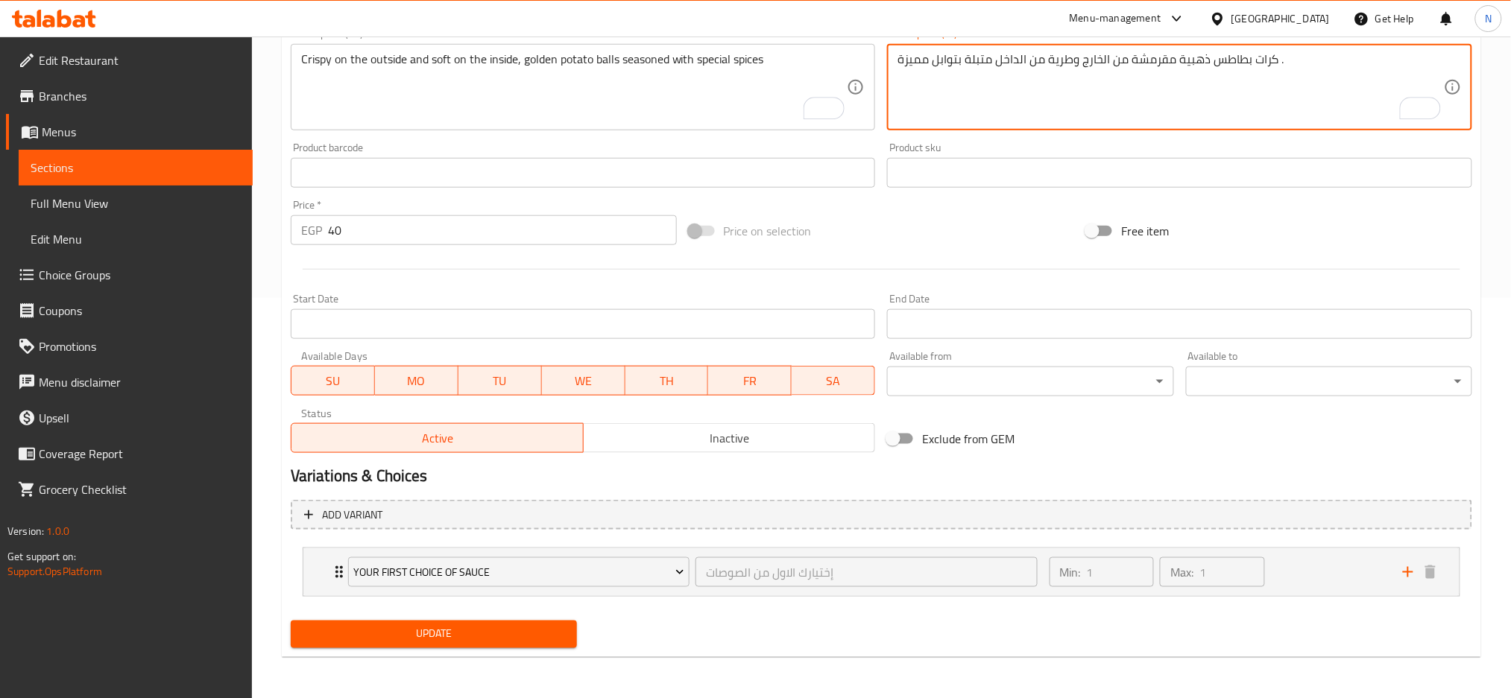
type textarea "كرات بطاطس ذهبية مقرمشة من الخارج وطرية من الداخل متبلة بتوابل مميزة ."
click at [489, 642] on span "Update" at bounding box center [434, 634] width 262 height 19
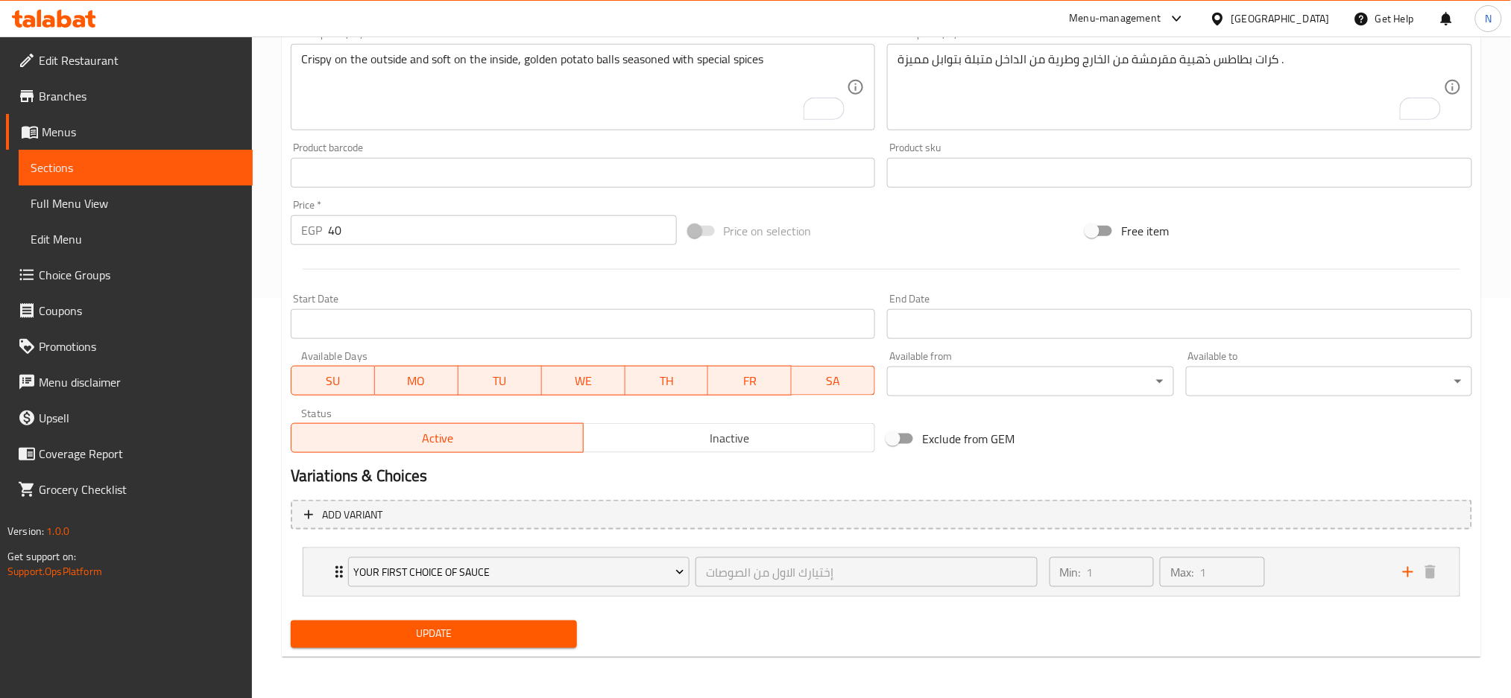
scroll to position [0, 0]
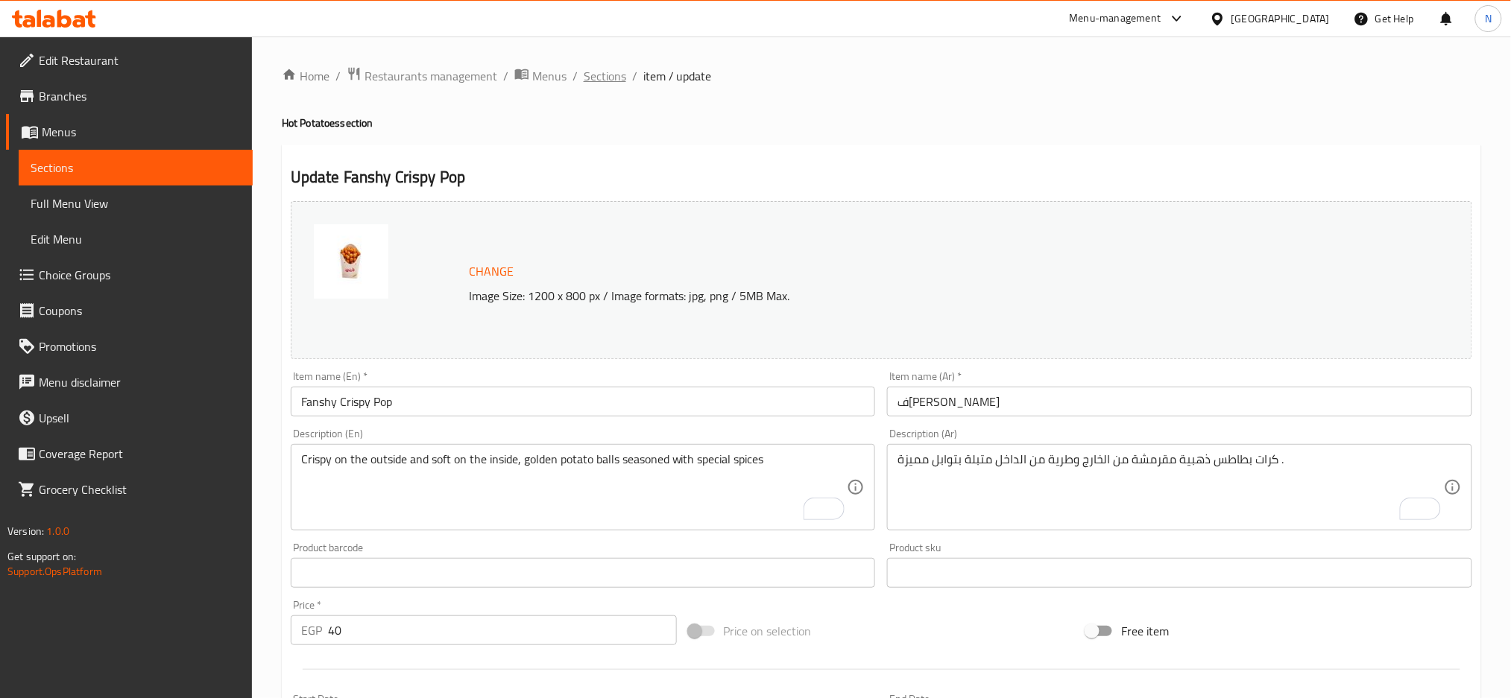
click at [611, 68] on span "Sections" at bounding box center [605, 76] width 42 height 18
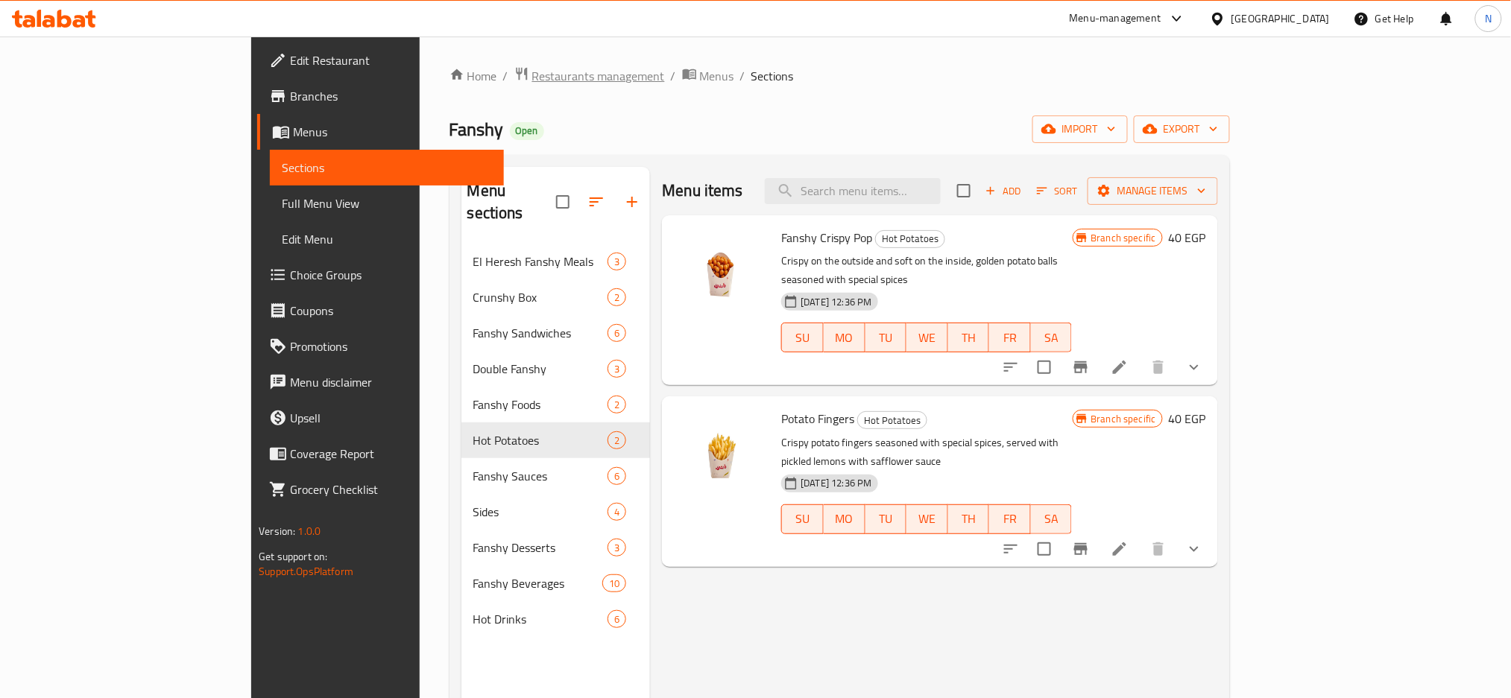
click at [532, 79] on span "Restaurants management" at bounding box center [598, 76] width 133 height 18
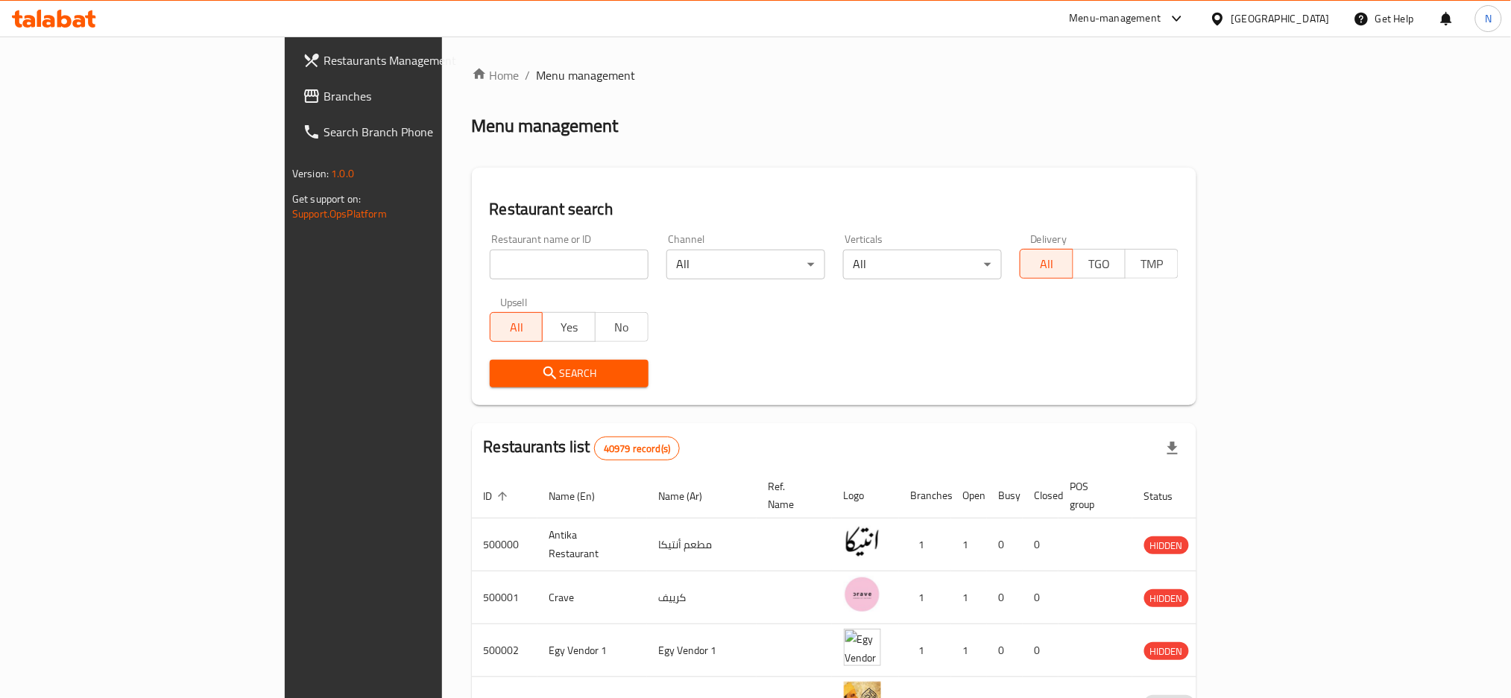
click at [323, 98] on span "Branches" at bounding box center [424, 96] width 202 height 18
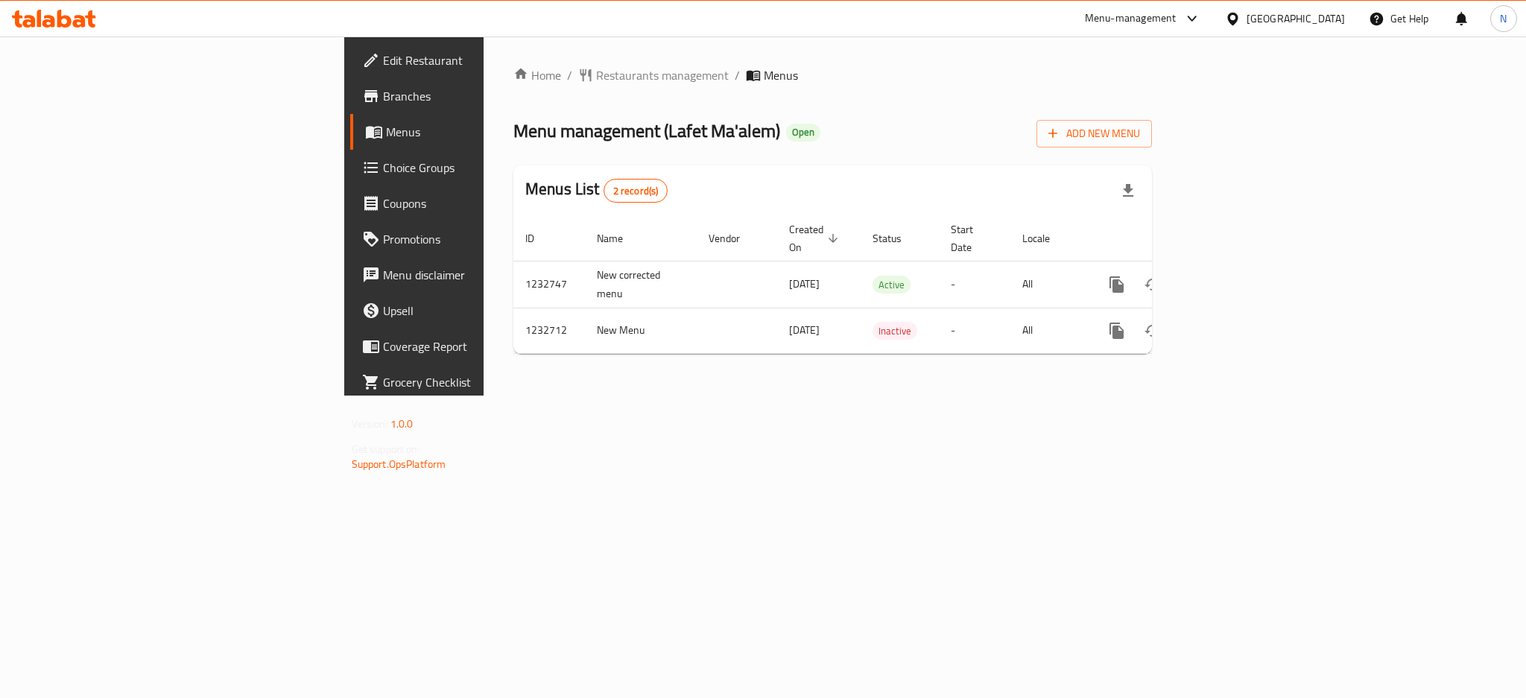
click at [383, 69] on span "Edit Restaurant" at bounding box center [485, 60] width 204 height 18
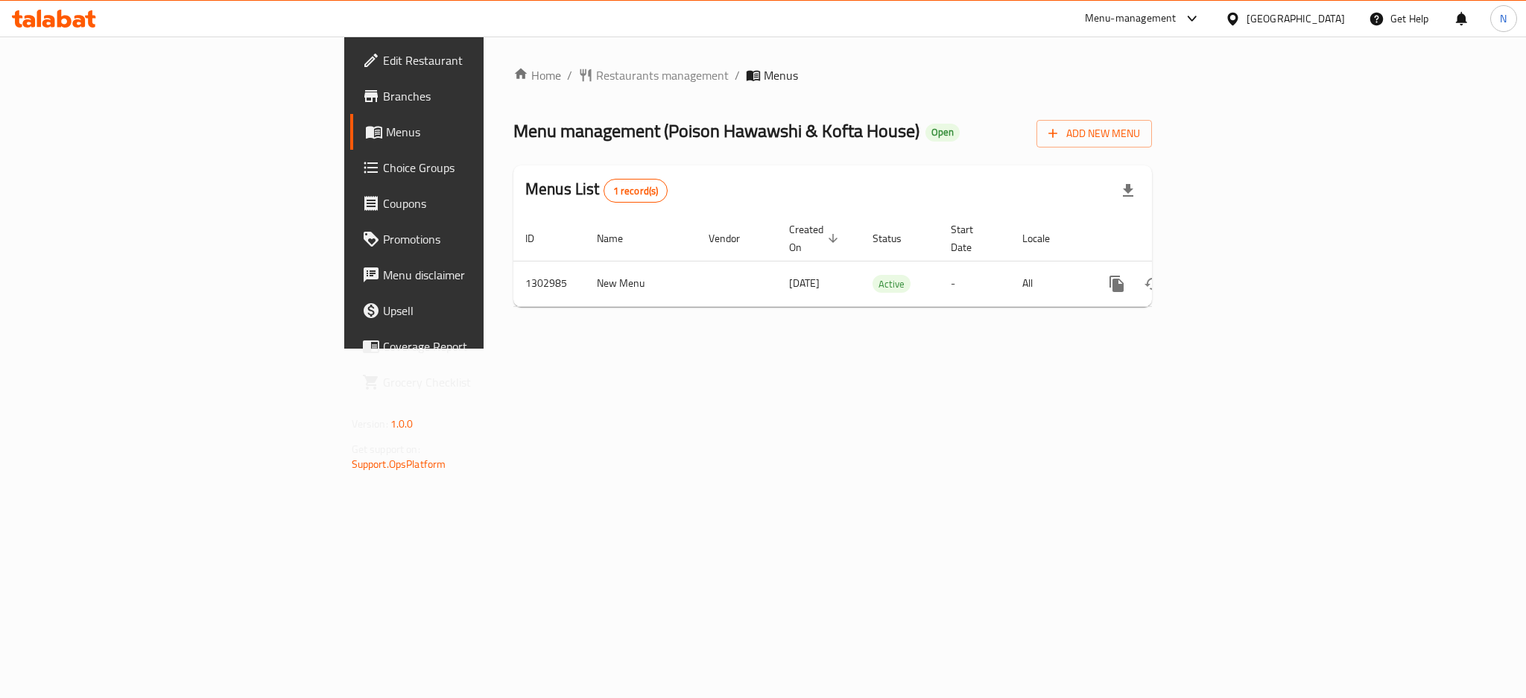
click at [1336, 22] on div "Egypt" at bounding box center [1296, 18] width 98 height 16
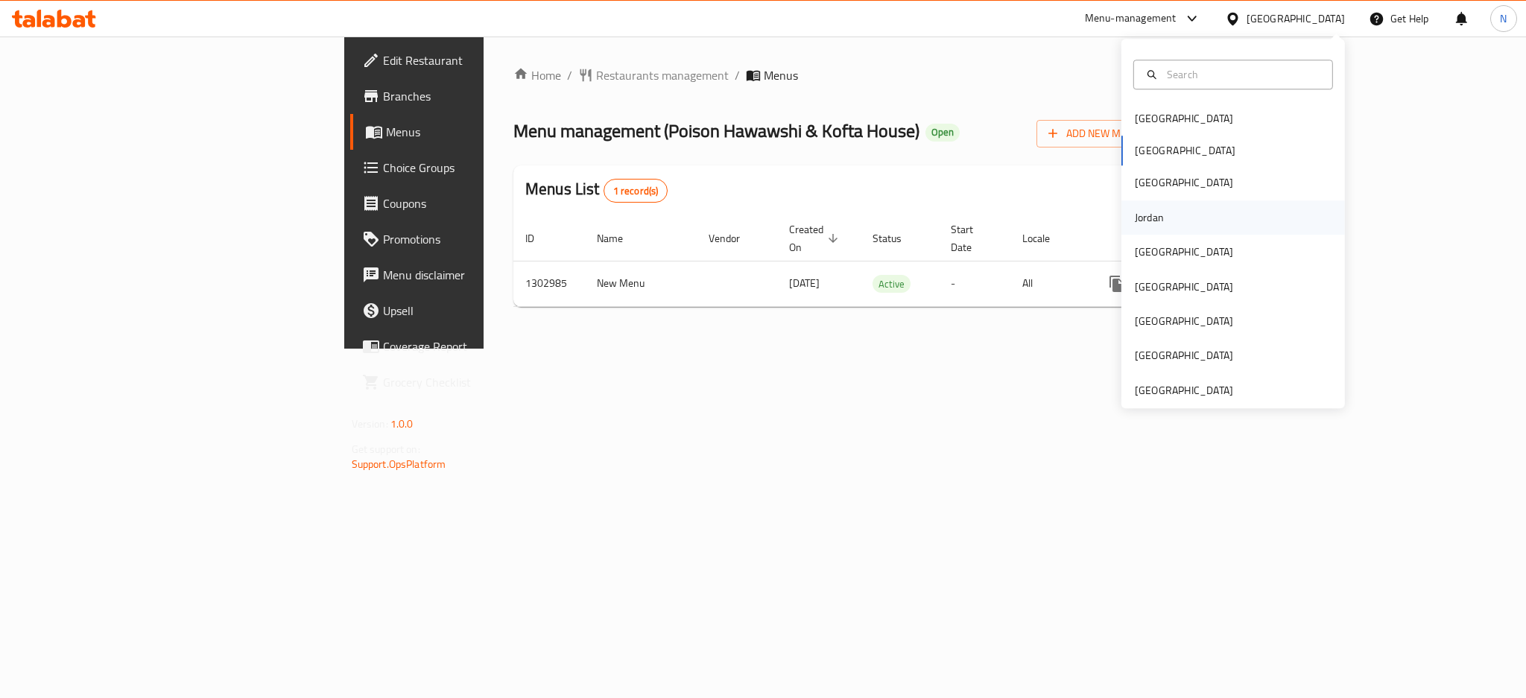
click at [1178, 215] on div "Jordan" at bounding box center [1234, 217] width 224 height 34
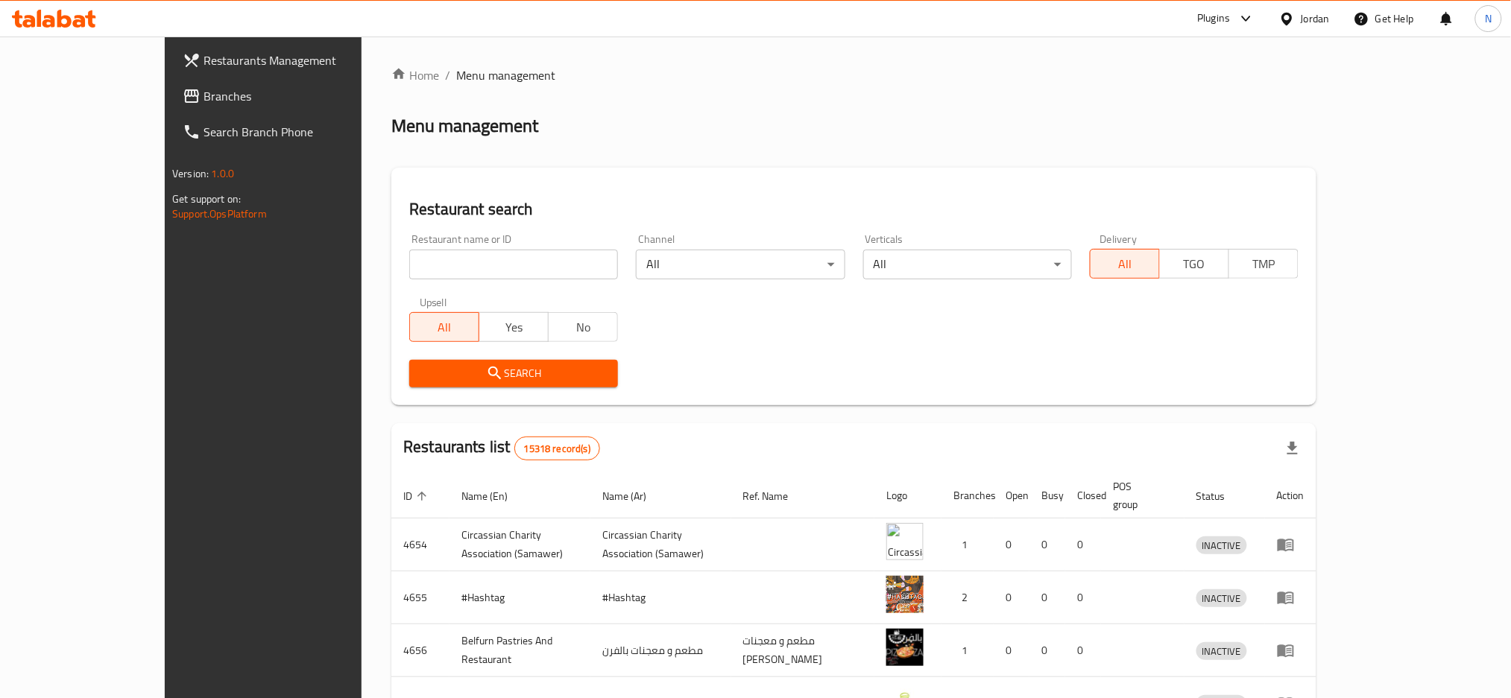
click at [203, 105] on span "Branches" at bounding box center [304, 96] width 202 height 18
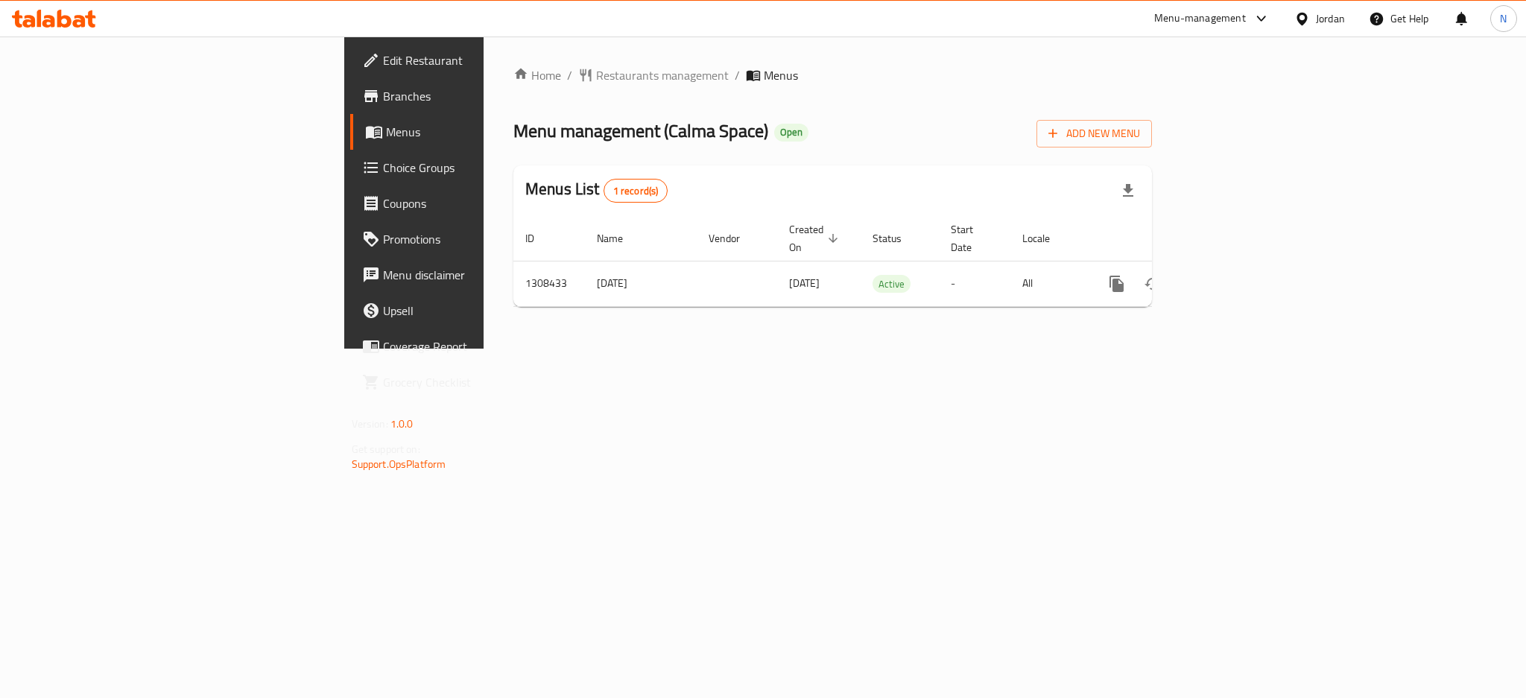
click at [383, 51] on span "Edit Restaurant" at bounding box center [485, 60] width 204 height 18
click at [383, 65] on span "Edit Restaurant" at bounding box center [485, 60] width 204 height 18
click at [1286, 16] on div "[GEOGRAPHIC_DATA]" at bounding box center [1296, 18] width 98 height 16
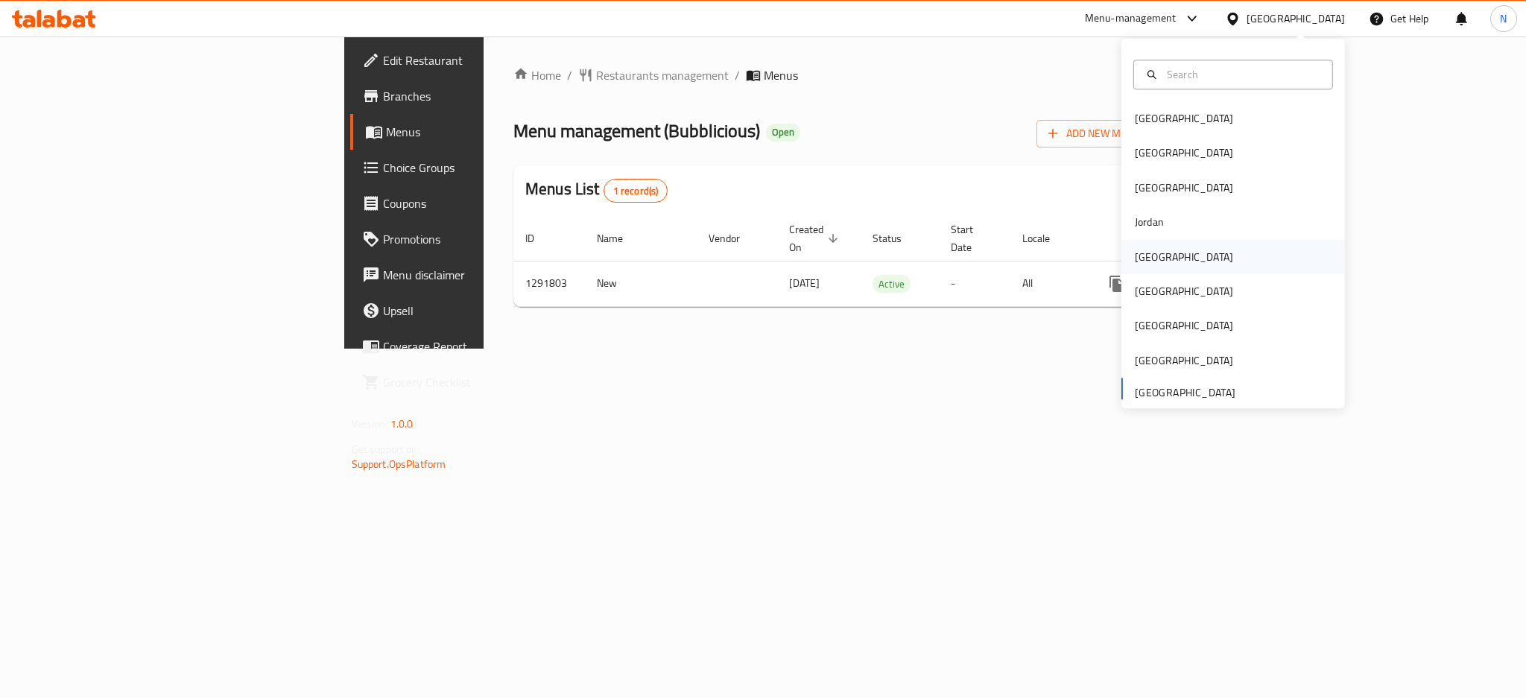
click at [1128, 270] on div "[GEOGRAPHIC_DATA]" at bounding box center [1184, 257] width 122 height 34
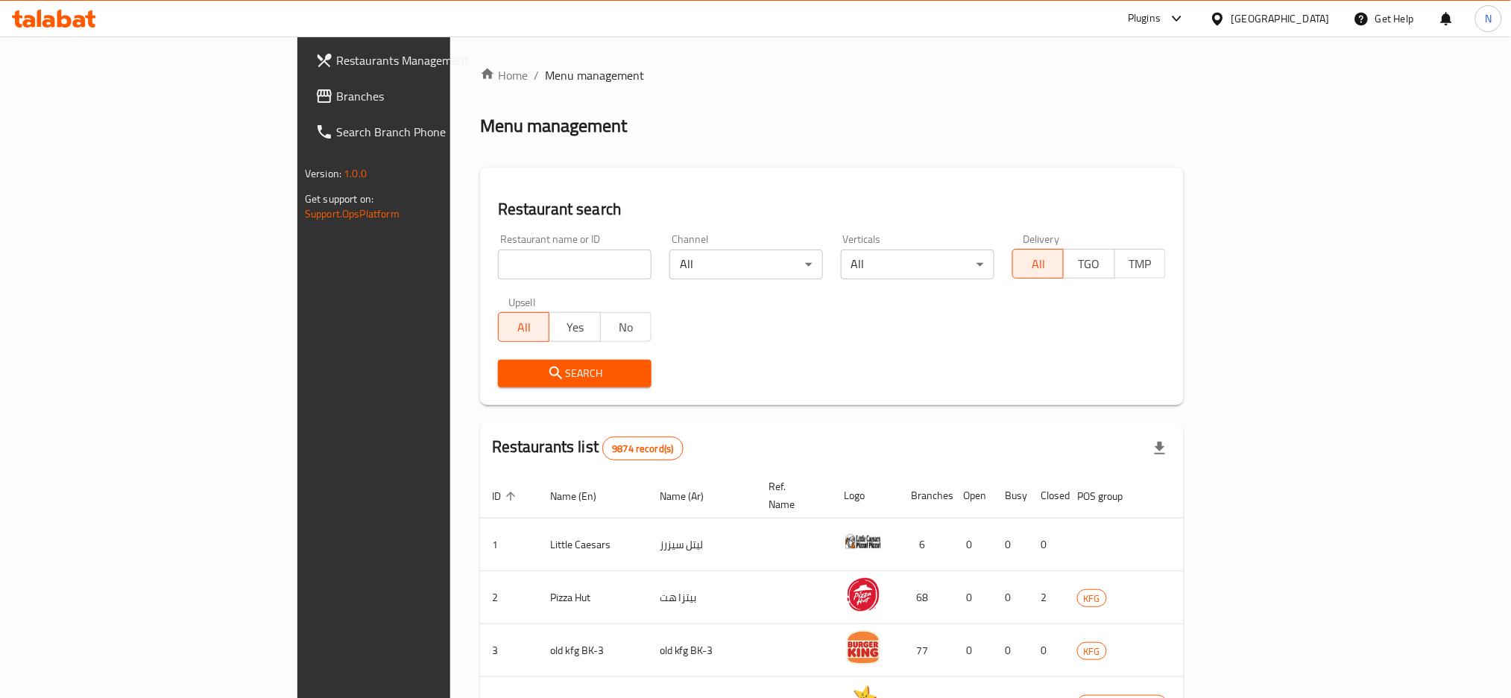
click at [336, 89] on span "Branches" at bounding box center [437, 96] width 202 height 18
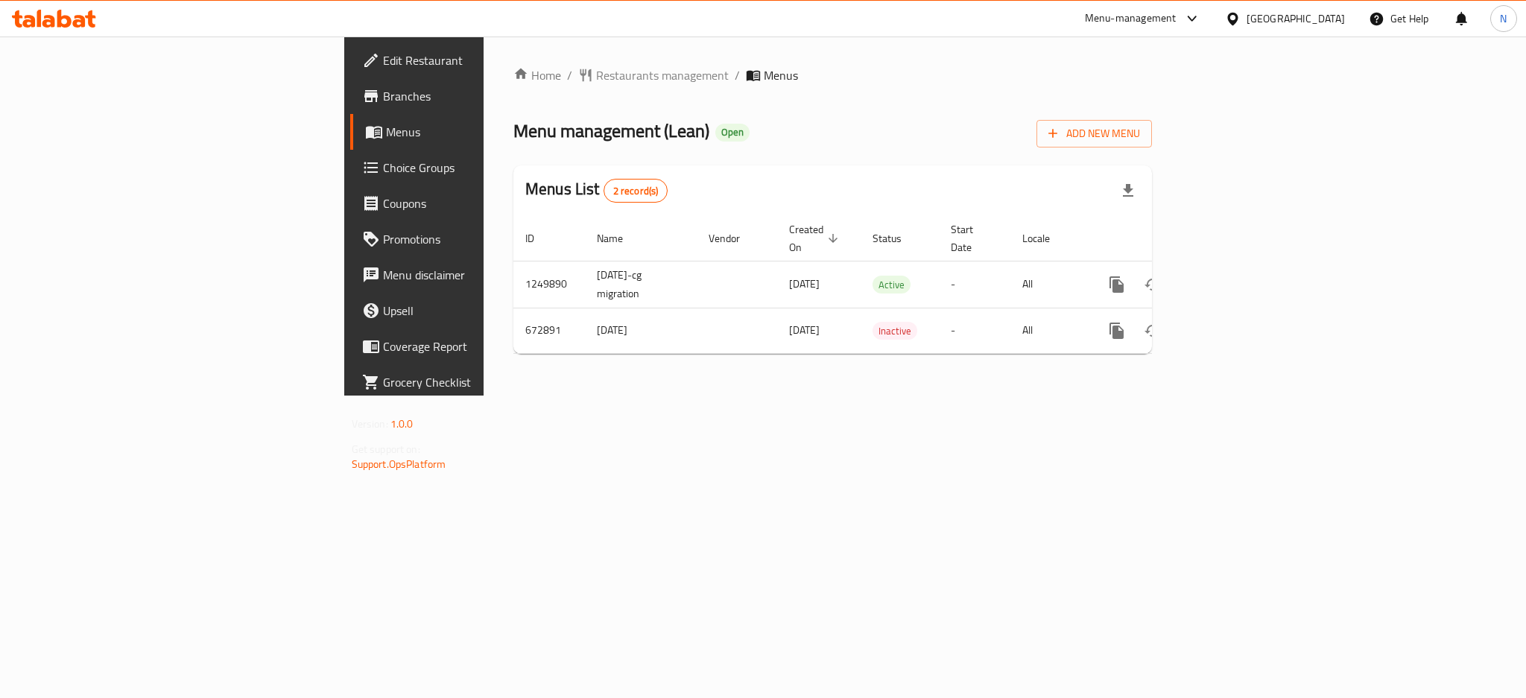
click at [1247, 11] on div at bounding box center [1236, 18] width 22 height 16
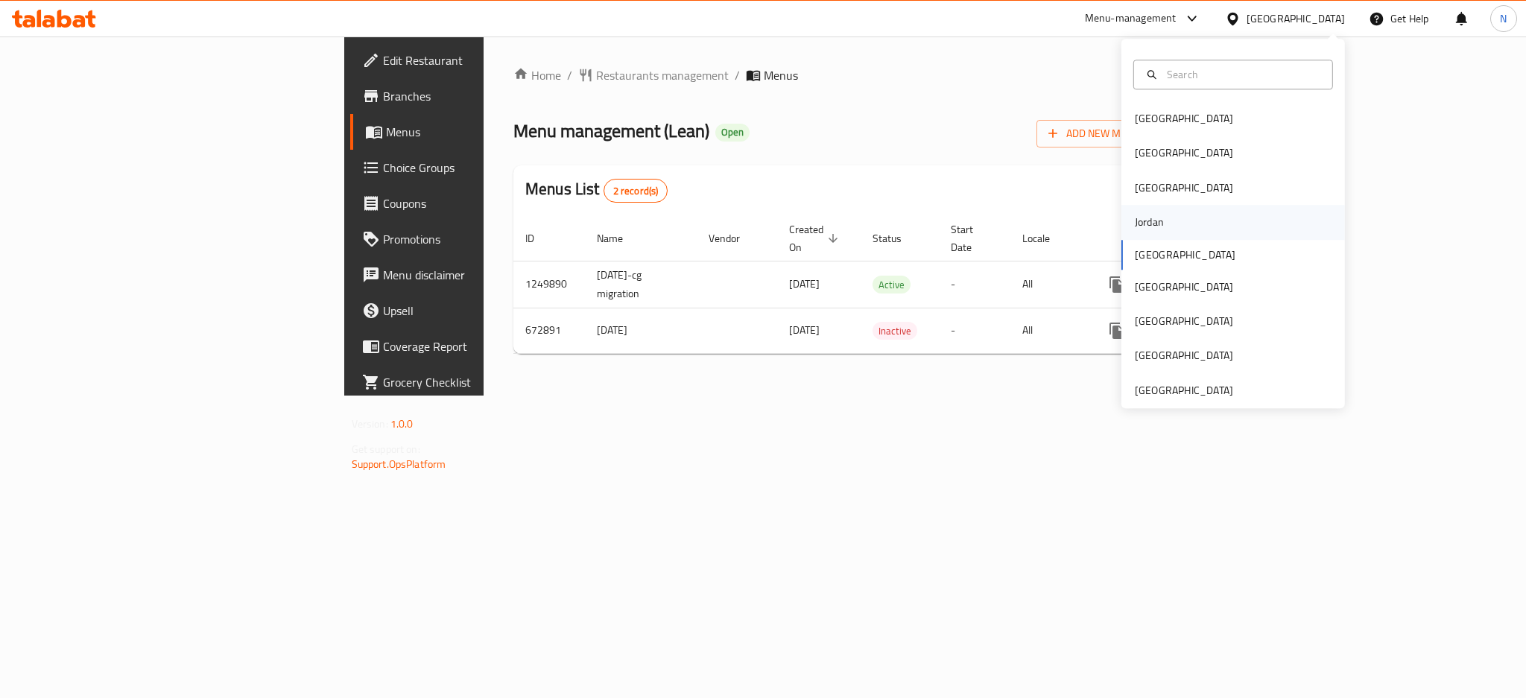
click at [1140, 228] on div "Jordan" at bounding box center [1149, 222] width 29 height 16
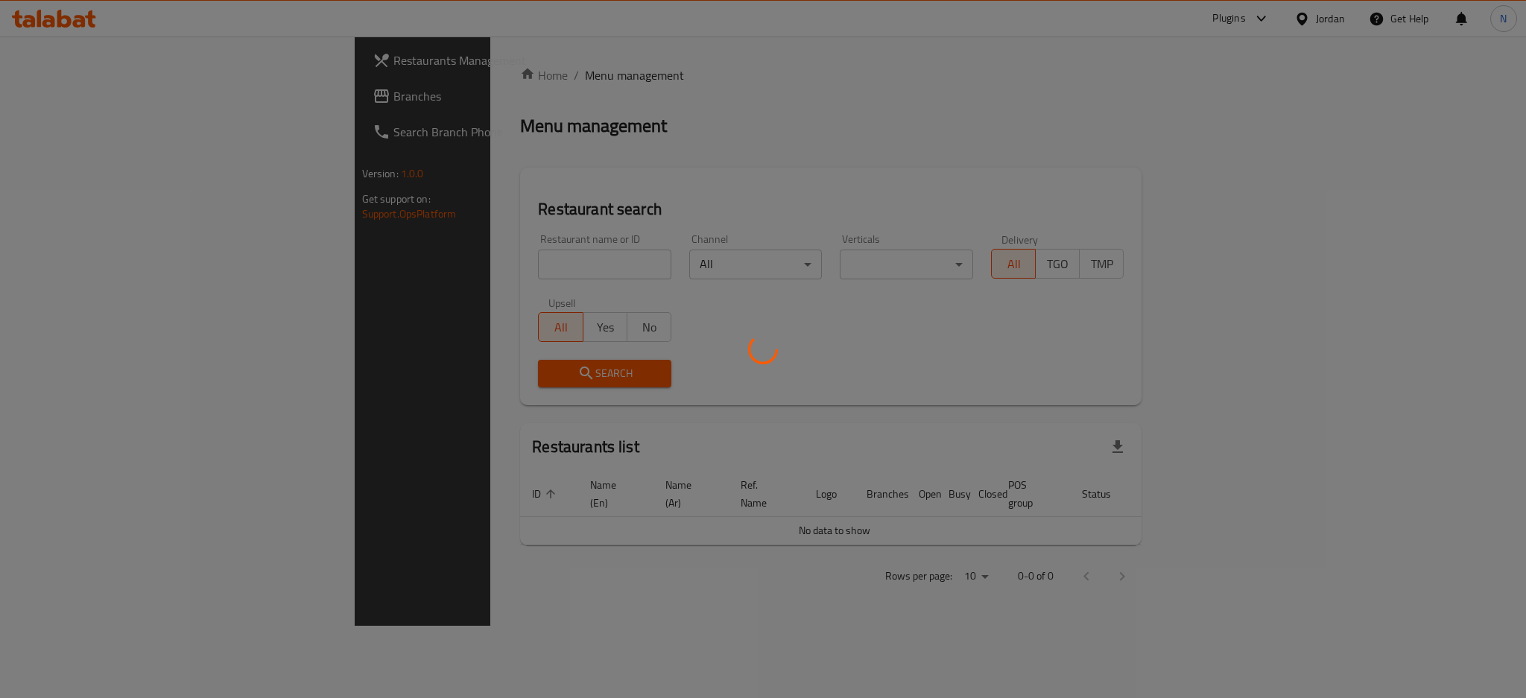
click at [55, 99] on div at bounding box center [763, 349] width 1526 height 698
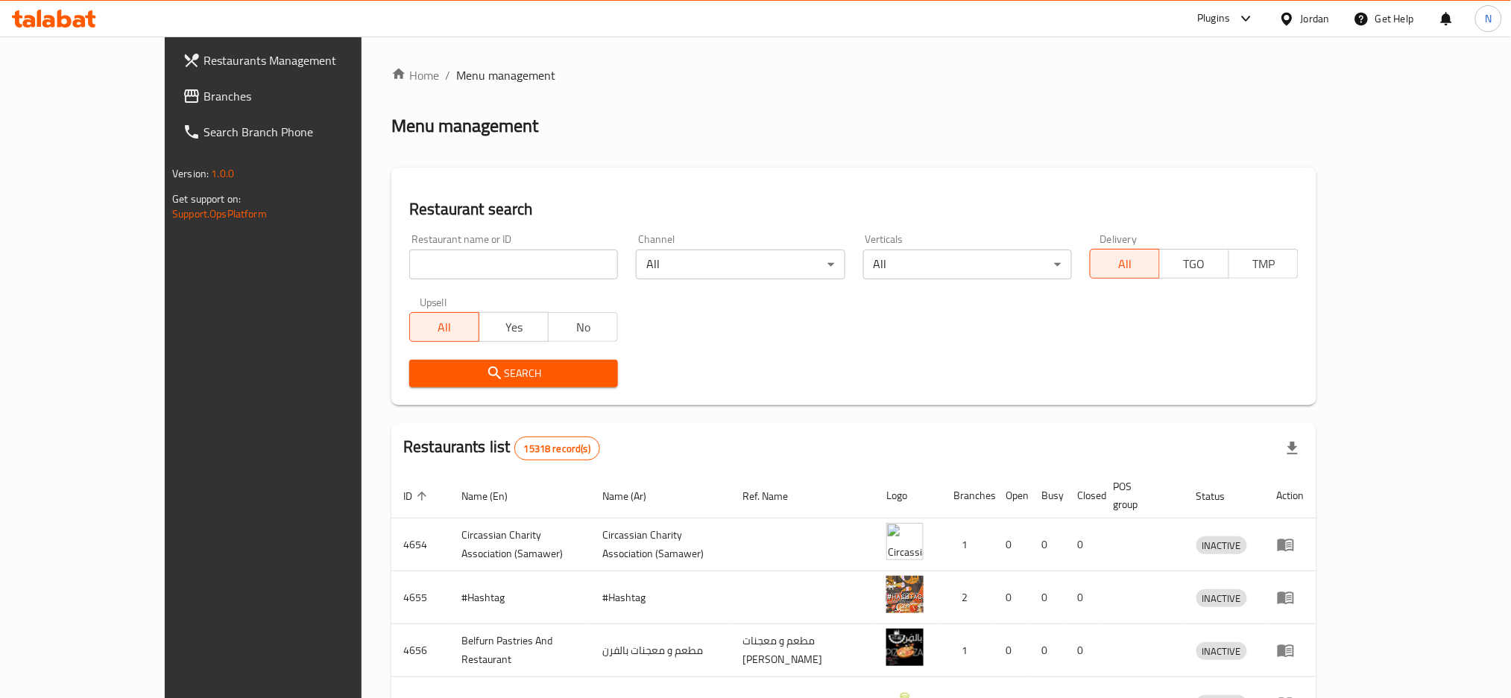
click at [203, 96] on span "Branches" at bounding box center [304, 96] width 202 height 18
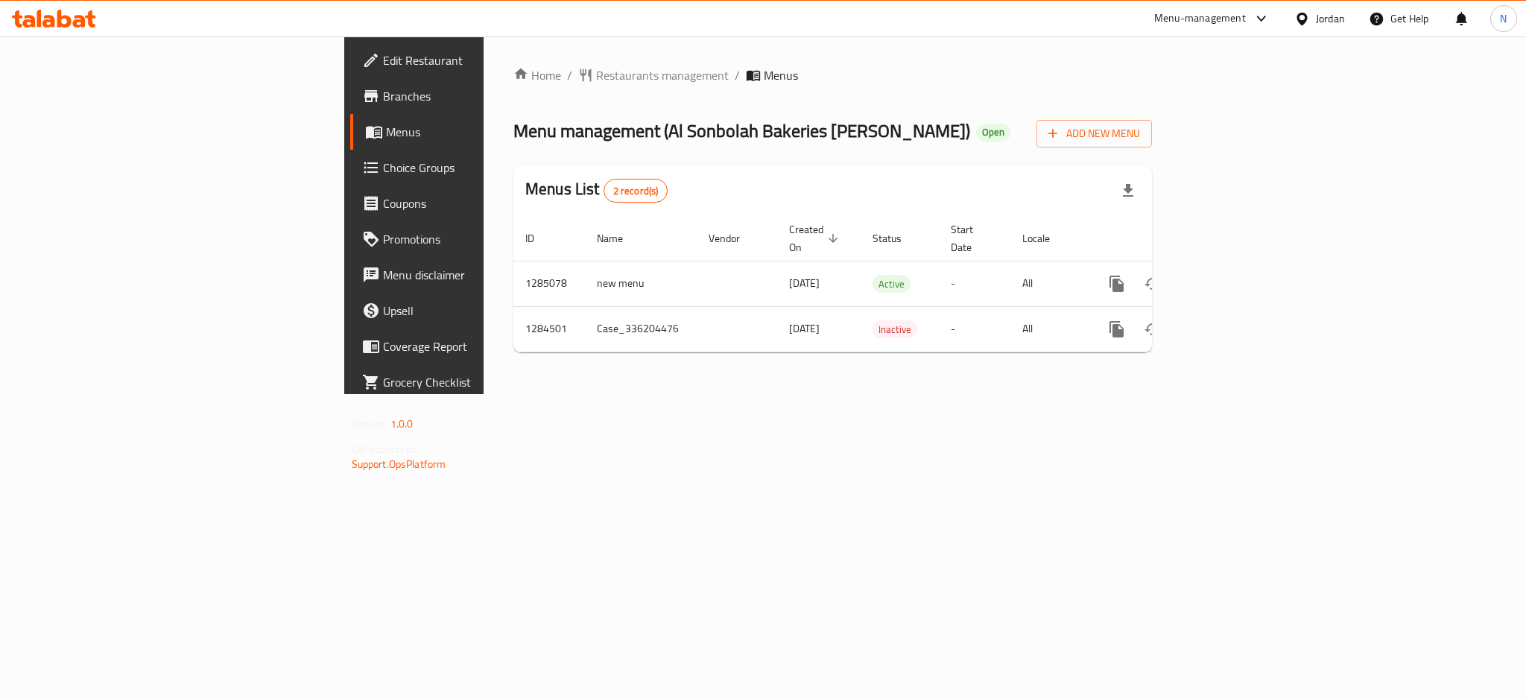
click at [383, 54] on span "Edit Restaurant" at bounding box center [485, 60] width 204 height 18
